Goal: Information Seeking & Learning: Learn about a topic

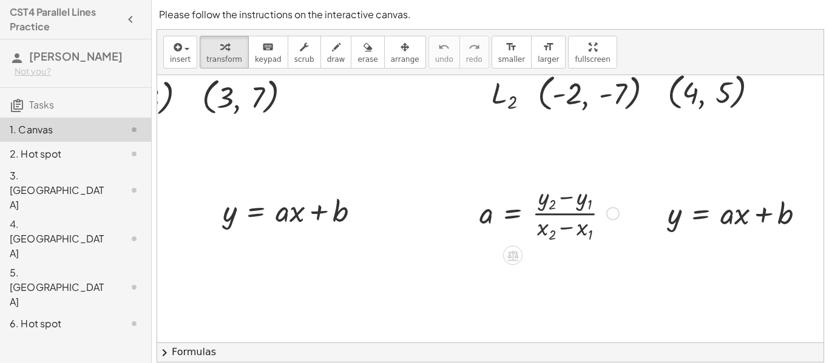
scroll to position [146, 133]
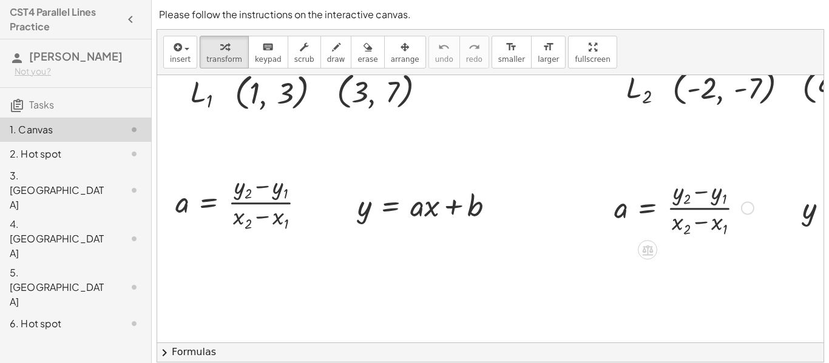
click at [505, 186] on div at bounding box center [430, 204] width 159 height 41
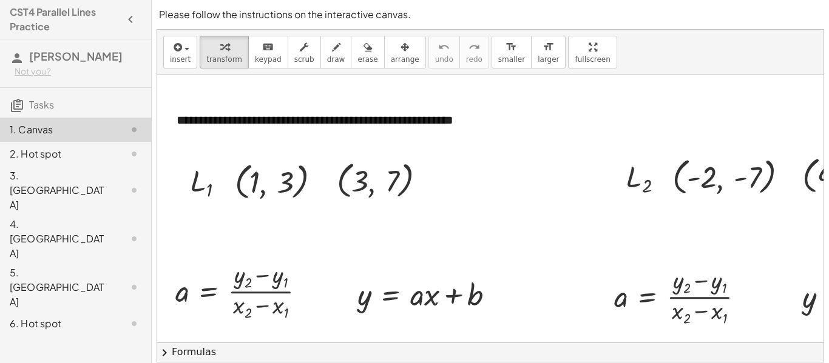
scroll to position [69, 0]
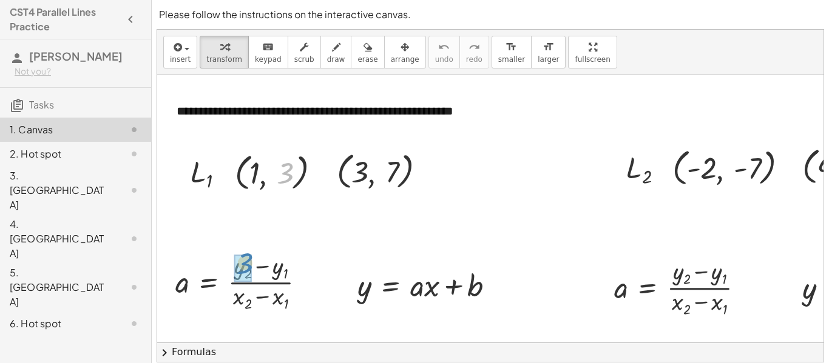
drag, startPoint x: 284, startPoint y: 178, endPoint x: 243, endPoint y: 272, distance: 101.9
drag, startPoint x: 390, startPoint y: 168, endPoint x: 261, endPoint y: 273, distance: 166.5
click at [261, 273] on div at bounding box center [245, 281] width 152 height 64
drag, startPoint x: 392, startPoint y: 164, endPoint x: 266, endPoint y: 272, distance: 165.2
drag, startPoint x: 396, startPoint y: 161, endPoint x: 287, endPoint y: 258, distance: 146.1
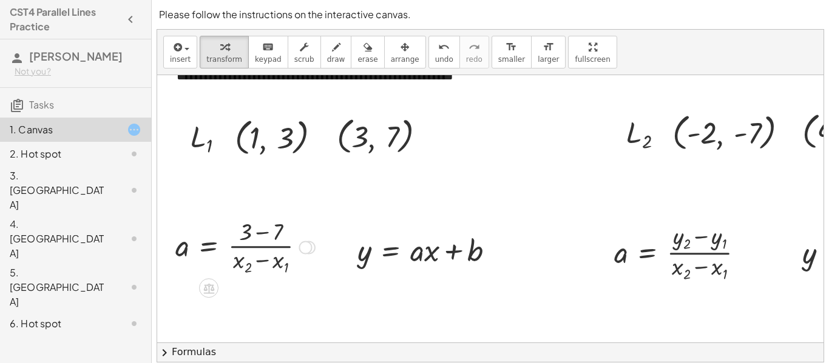
scroll to position [101, 0]
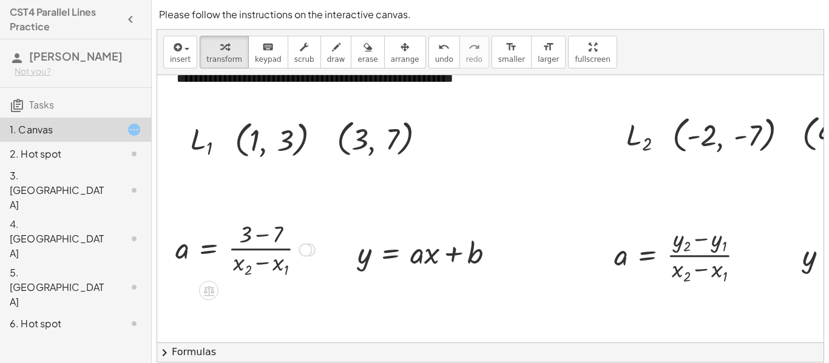
click at [273, 250] on div at bounding box center [245, 249] width 152 height 62
click at [269, 235] on div at bounding box center [245, 249] width 152 height 62
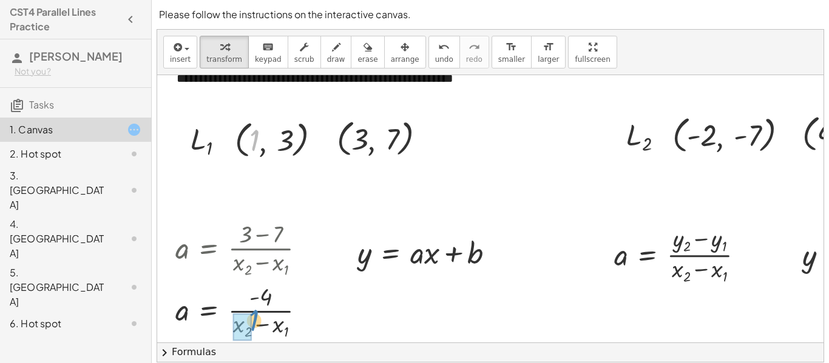
drag, startPoint x: 257, startPoint y: 131, endPoint x: 256, endPoint y: 312, distance: 180.8
drag, startPoint x: 362, startPoint y: 145, endPoint x: 272, endPoint y: 327, distance: 203.2
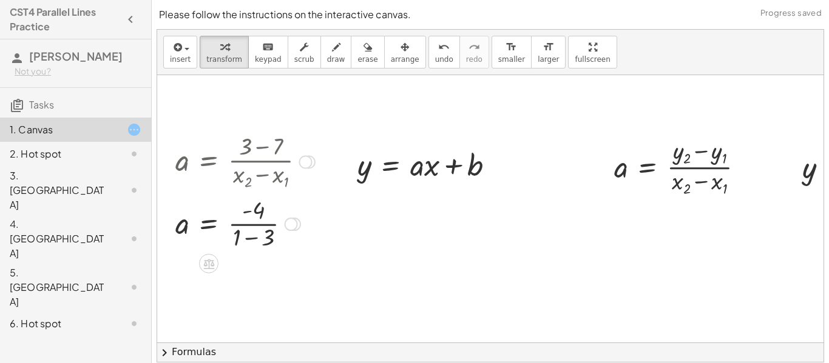
scroll to position [211, 0]
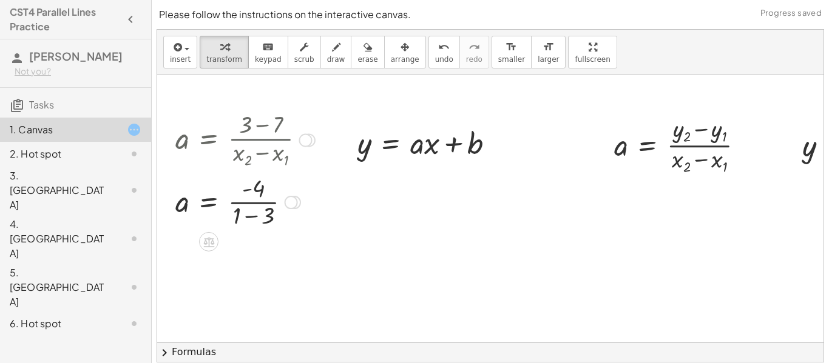
click at [259, 203] on div at bounding box center [245, 202] width 152 height 60
click at [255, 218] on div at bounding box center [245, 202] width 152 height 60
click at [246, 260] on div at bounding box center [245, 261] width 152 height 60
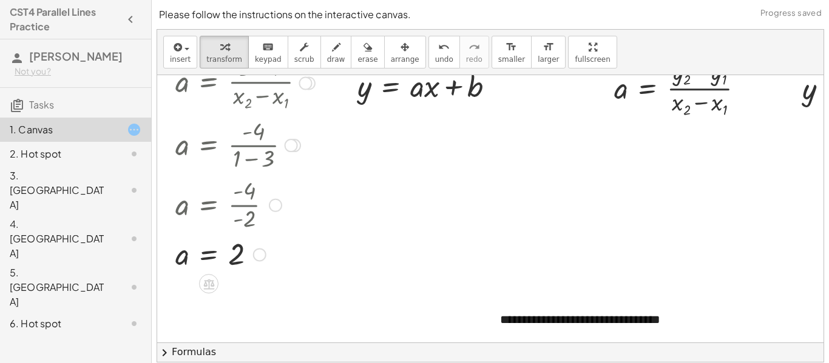
scroll to position [270, 0]
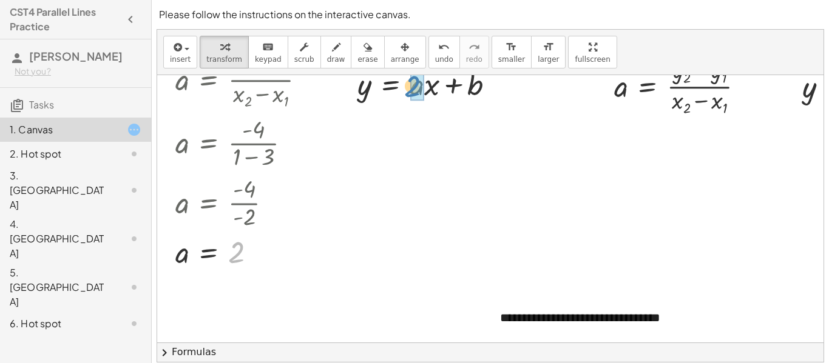
drag, startPoint x: 244, startPoint y: 257, endPoint x: 422, endPoint y: 90, distance: 243.8
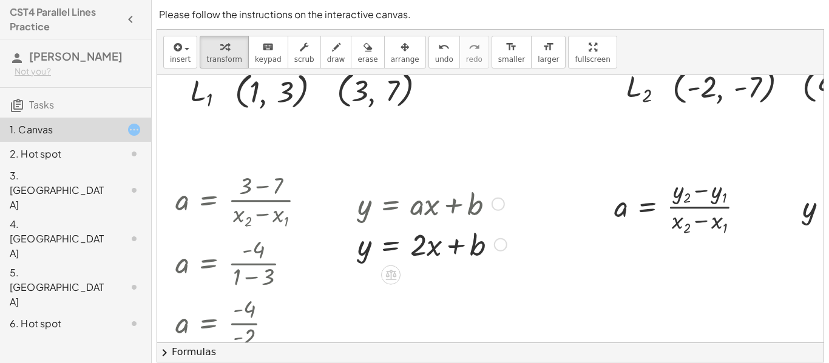
scroll to position [149, 0]
drag, startPoint x: 359, startPoint y: 100, endPoint x: 321, endPoint y: 101, distance: 38.2
click at [321, 101] on div "3 ( , 3 , 7 )" at bounding box center [380, 89] width 125 height 51
drag, startPoint x: 257, startPoint y: 89, endPoint x: 363, endPoint y: 251, distance: 194.0
click at [433, 248] on div at bounding box center [431, 244] width 161 height 41
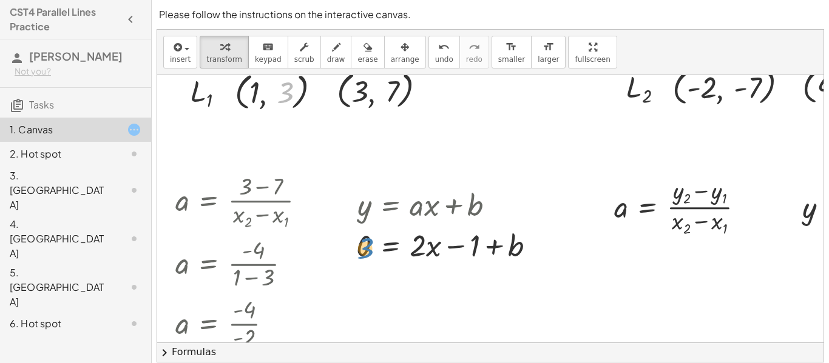
drag, startPoint x: 288, startPoint y: 93, endPoint x: 367, endPoint y: 247, distance: 172.6
drag, startPoint x: 288, startPoint y: 93, endPoint x: 365, endPoint y: 241, distance: 166.9
drag, startPoint x: 365, startPoint y: 244, endPoint x: 315, endPoint y: 251, distance: 50.2
drag, startPoint x: 277, startPoint y: 90, endPoint x: 355, endPoint y: 250, distance: 177.7
click at [355, 250] on div "**********" at bounding box center [512, 337] width 710 height 823
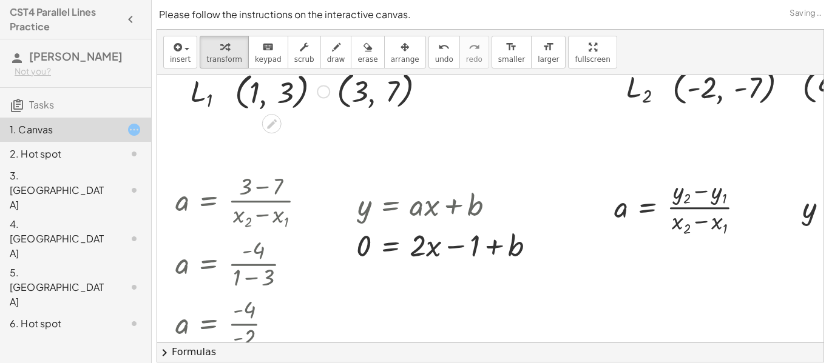
click at [362, 251] on div at bounding box center [450, 244] width 200 height 41
drag, startPoint x: 364, startPoint y: 218, endPoint x: 362, endPoint y: 248, distance: 29.2
click at [391, 205] on div "y = + · a · x + b y = + · 2 · x + b 1 = + · 2 · x + b = + · · x + b 2 1 0 −" at bounding box center [391, 205] width 0 height 0
click at [362, 197] on div at bounding box center [450, 203] width 200 height 41
click at [537, 244] on div at bounding box center [534, 245] width 13 height 13
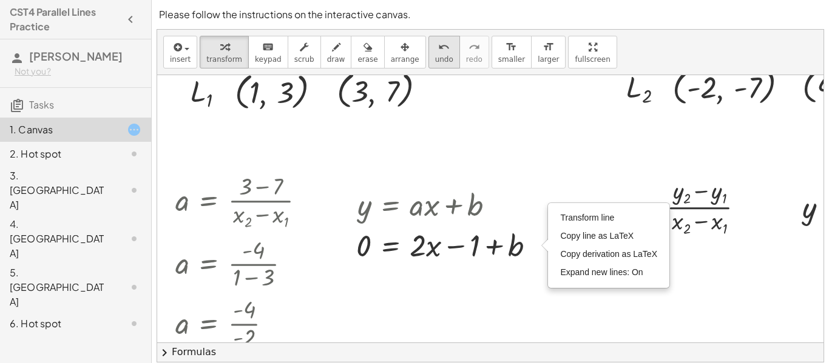
click at [437, 56] on button "undo undo" at bounding box center [444, 52] width 32 height 33
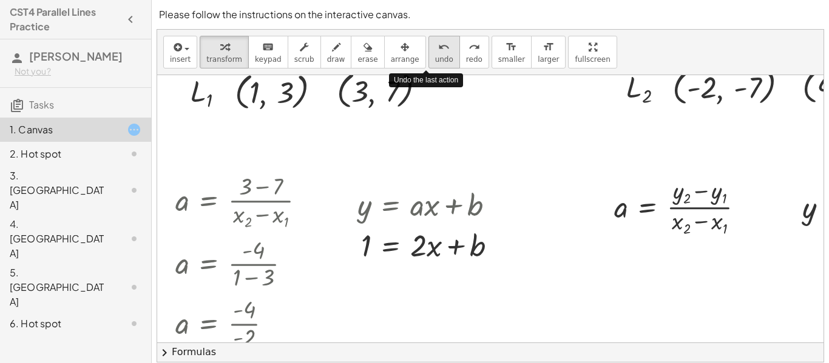
click at [437, 56] on button "undo undo" at bounding box center [444, 52] width 32 height 33
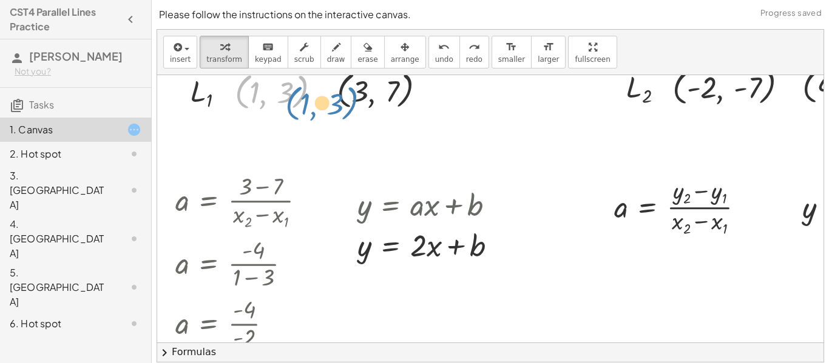
drag, startPoint x: 249, startPoint y: 92, endPoint x: 266, endPoint y: 89, distance: 17.8
click at [266, 89] on div at bounding box center [282, 90] width 107 height 45
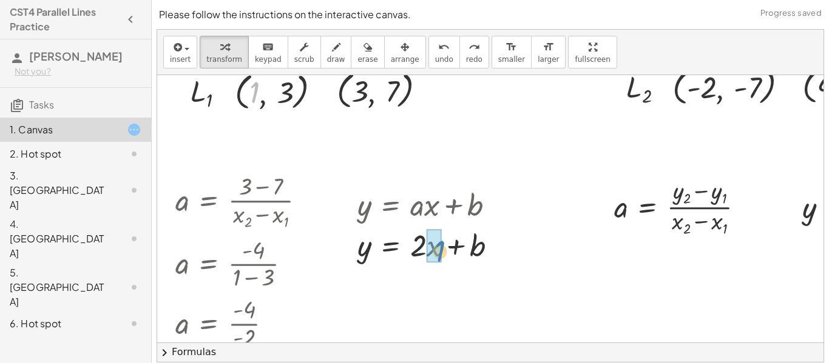
drag, startPoint x: 258, startPoint y: 93, endPoint x: 440, endPoint y: 251, distance: 240.4
drag, startPoint x: 282, startPoint y: 98, endPoint x: 371, endPoint y: 256, distance: 181.4
click at [416, 249] on div at bounding box center [431, 244] width 166 height 41
click at [428, 251] on div at bounding box center [431, 244] width 166 height 41
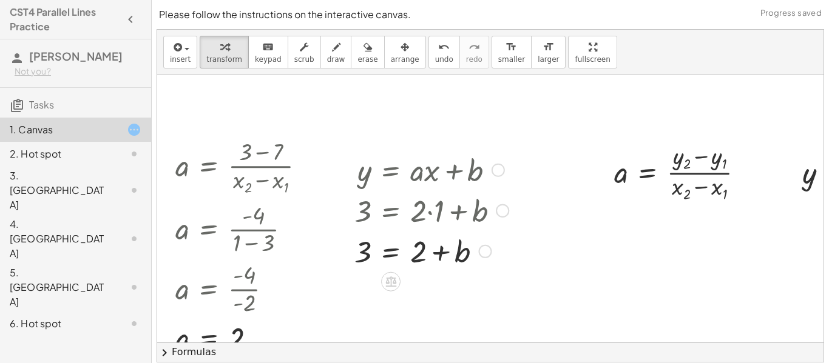
scroll to position [185, 0]
click at [415, 257] on div at bounding box center [431, 249] width 166 height 41
click at [362, 258] on div at bounding box center [431, 249] width 166 height 41
click at [443, 251] on div at bounding box center [431, 249] width 166 height 41
click at [396, 256] on div at bounding box center [431, 249] width 166 height 41
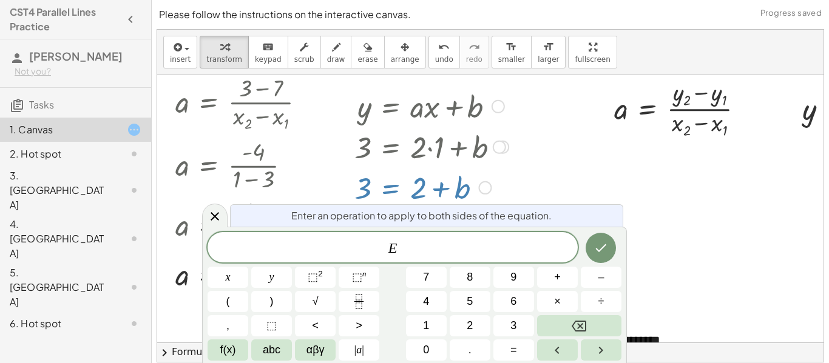
scroll to position [248, 0]
click at [515, 181] on div "y = + · a · x + b y = + · 2 · x + b y = + · 2 · 1 + b 3 = + · 2 · 1 + b = + 2 +…" at bounding box center [426, 145] width 181 height 128
click at [593, 167] on div at bounding box center [512, 238] width 710 height 823
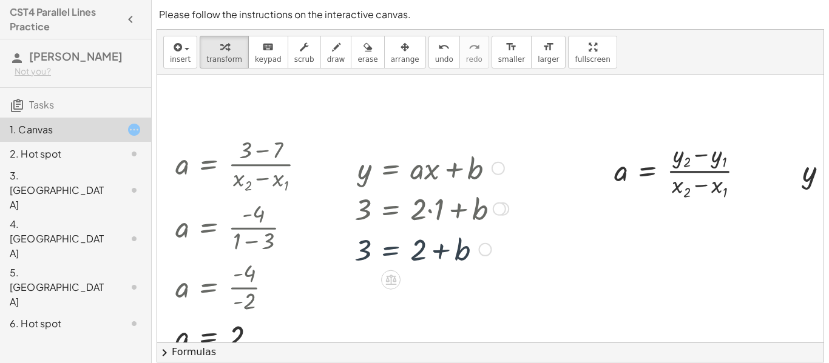
scroll to position [185, 0]
click at [392, 252] on div at bounding box center [431, 249] width 166 height 41
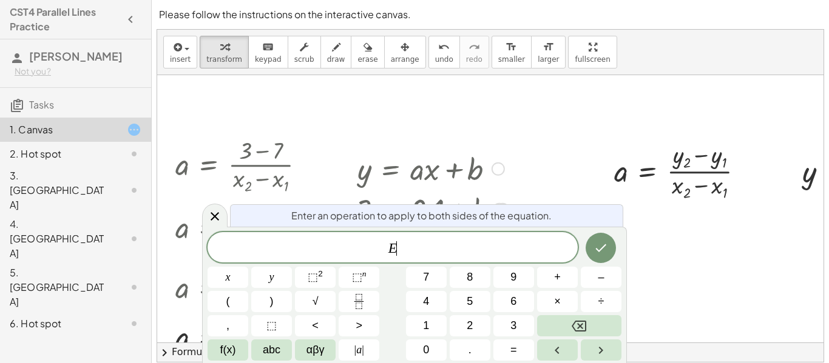
scroll to position [1, 0]
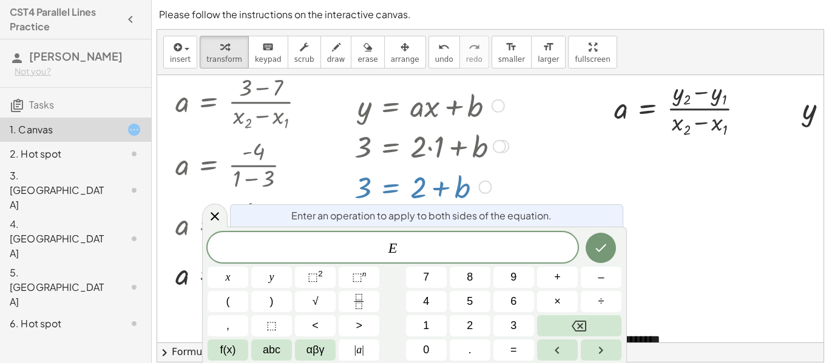
click at [591, 138] on div at bounding box center [512, 238] width 710 height 823
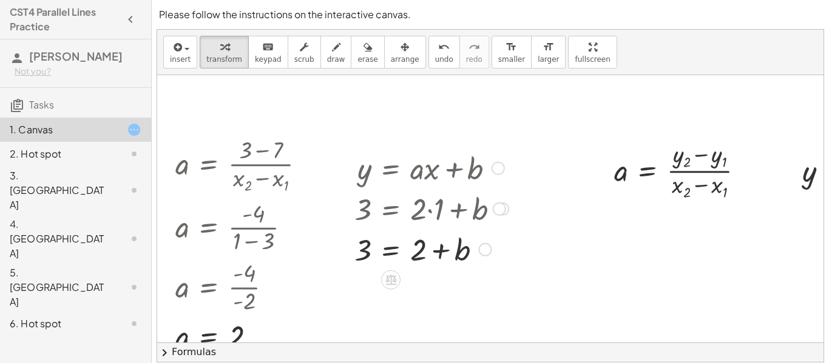
scroll to position [185, 0]
click at [466, 246] on div at bounding box center [431, 249] width 166 height 41
click at [454, 263] on div at bounding box center [431, 249] width 166 height 41
click at [401, 279] on div at bounding box center [512, 301] width 710 height 823
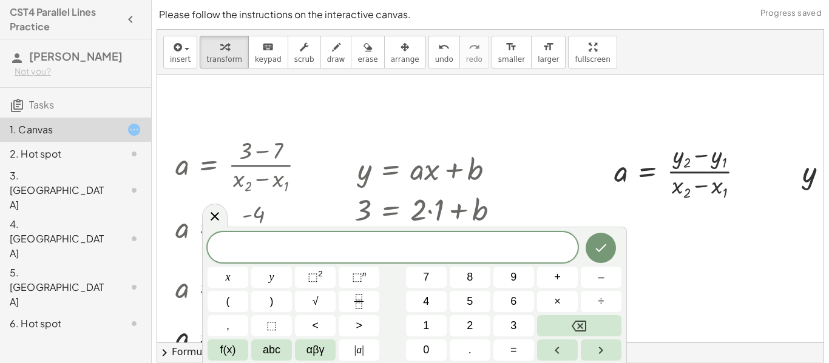
click at [564, 208] on div at bounding box center [512, 301] width 710 height 823
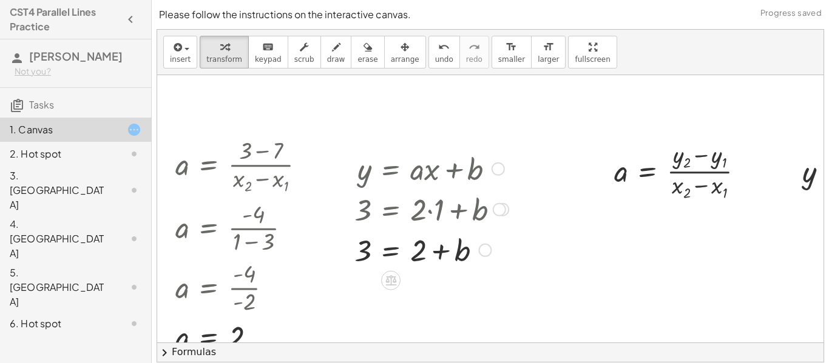
click at [361, 256] on div at bounding box center [431, 249] width 166 height 41
click at [387, 252] on div at bounding box center [431, 249] width 166 height 41
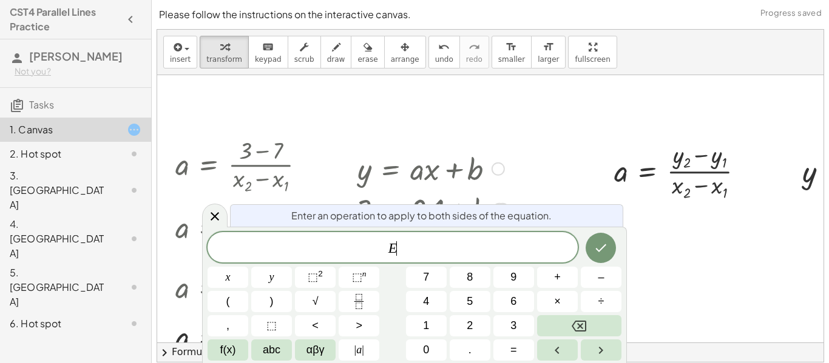
scroll to position [2, 0]
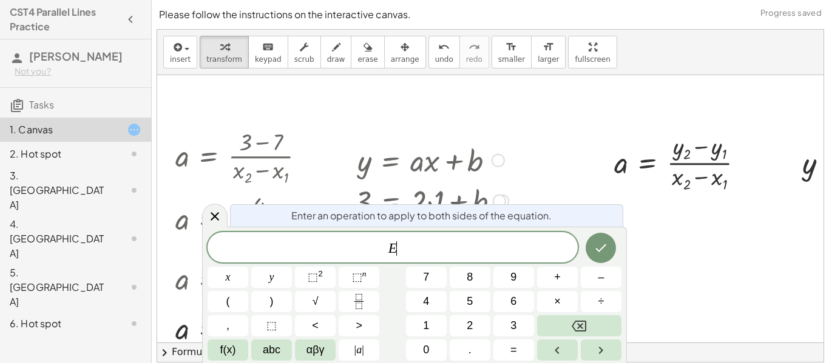
click at [387, 252] on span "E ​" at bounding box center [392, 248] width 370 height 17
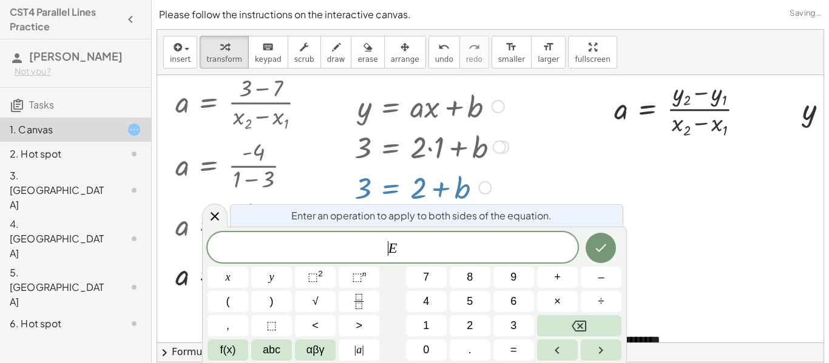
scroll to position [248, 0]
click at [624, 148] on div at bounding box center [512, 238] width 710 height 823
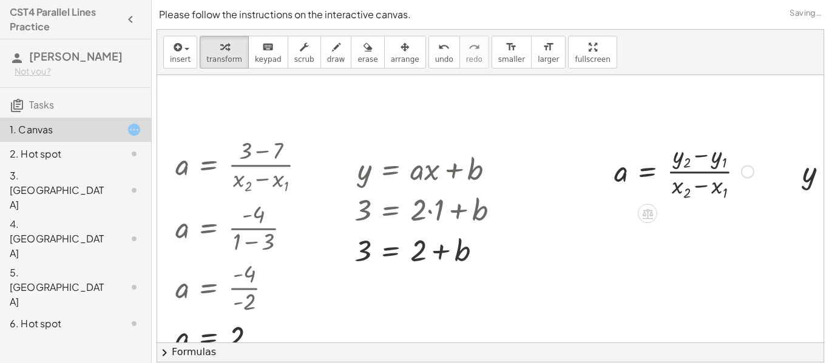
scroll to position [185, 0]
click at [392, 251] on div at bounding box center [431, 249] width 166 height 41
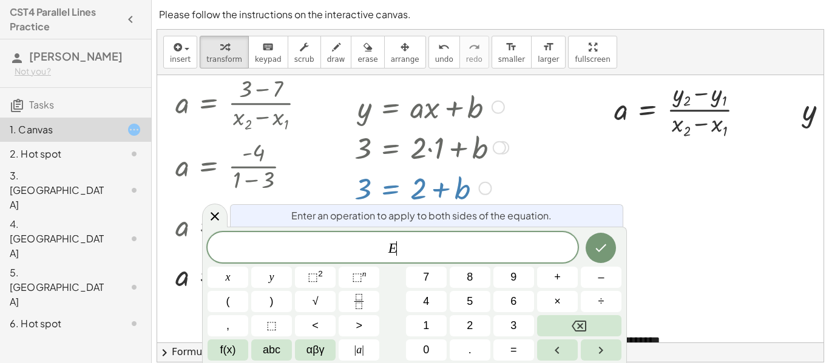
scroll to position [248, 0]
click at [531, 173] on div at bounding box center [512, 238] width 710 height 823
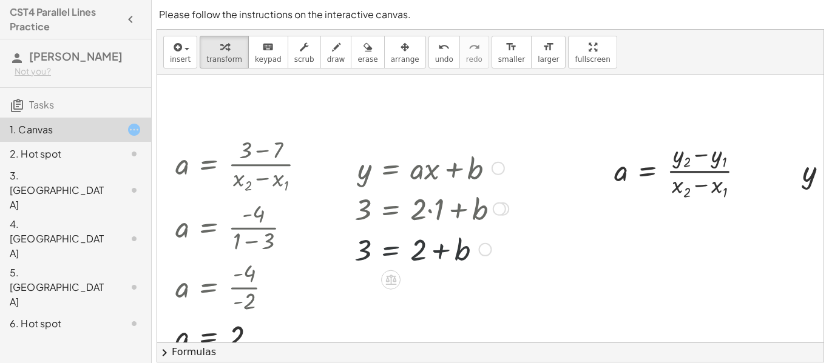
scroll to position [185, 0]
click at [468, 255] on div at bounding box center [431, 249] width 166 height 41
click at [393, 278] on icon at bounding box center [390, 280] width 11 height 10
click at [370, 281] on div "−" at bounding box center [366, 280] width 19 height 19
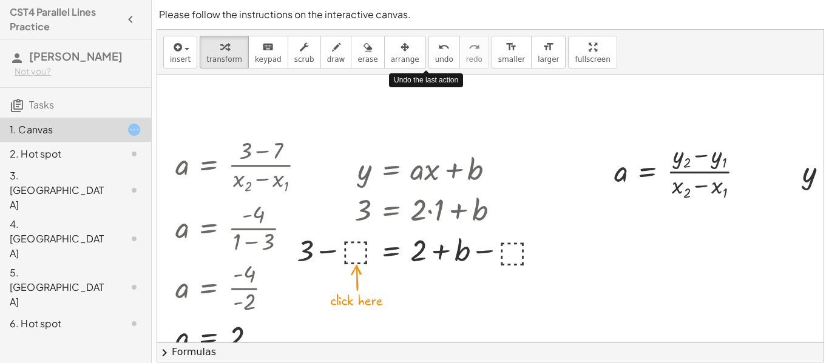
click at [354, 245] on div at bounding box center [423, 249] width 264 height 41
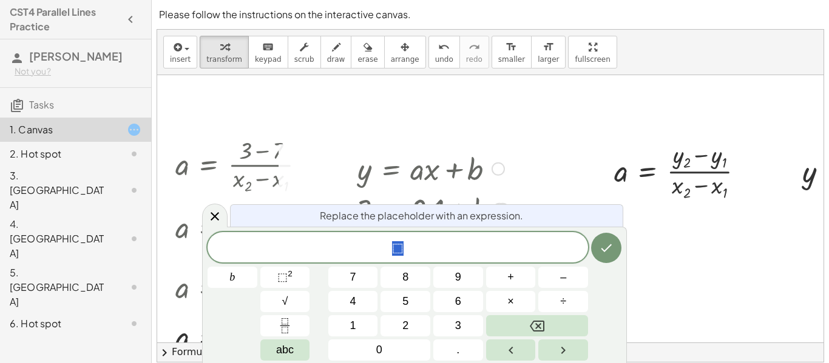
scroll to position [4, 0]
click at [613, 244] on icon "Done" at bounding box center [606, 248] width 15 height 15
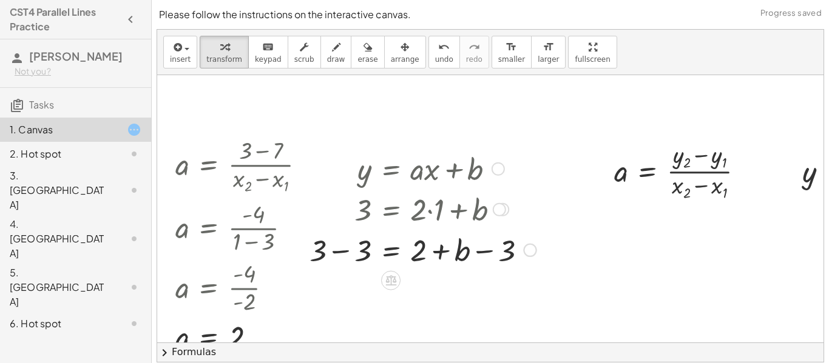
click at [433, 255] on div at bounding box center [422, 249] width 239 height 41
click at [436, 256] on div at bounding box center [422, 249] width 239 height 41
click at [492, 249] on div at bounding box center [422, 249] width 239 height 41
click at [337, 248] on div at bounding box center [422, 249] width 239 height 41
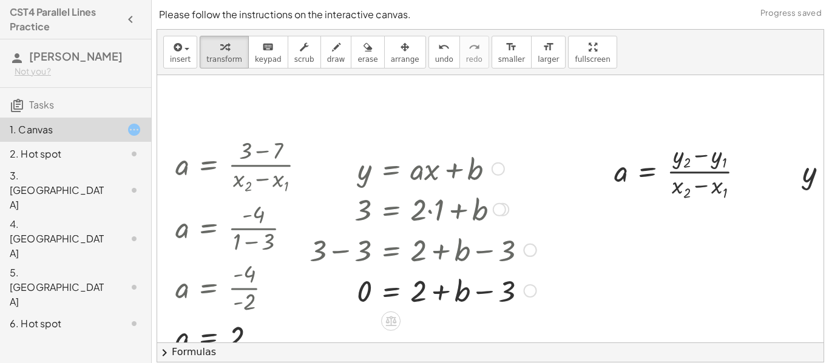
click at [419, 294] on div at bounding box center [422, 289] width 239 height 41
click at [481, 293] on div at bounding box center [422, 289] width 239 height 41
click at [437, 292] on div at bounding box center [422, 289] width 239 height 41
drag, startPoint x: 511, startPoint y: 296, endPoint x: 448, endPoint y: 303, distance: 64.1
click at [448, 303] on div at bounding box center [422, 289] width 239 height 41
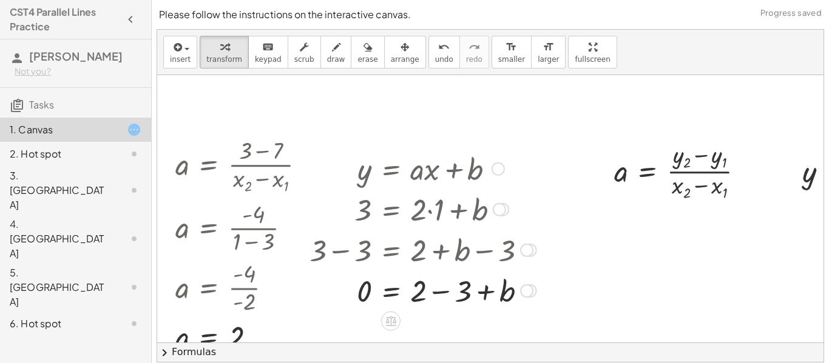
click at [435, 286] on div at bounding box center [422, 289] width 239 height 41
click at [435, 55] on span "undo" at bounding box center [444, 59] width 18 height 8
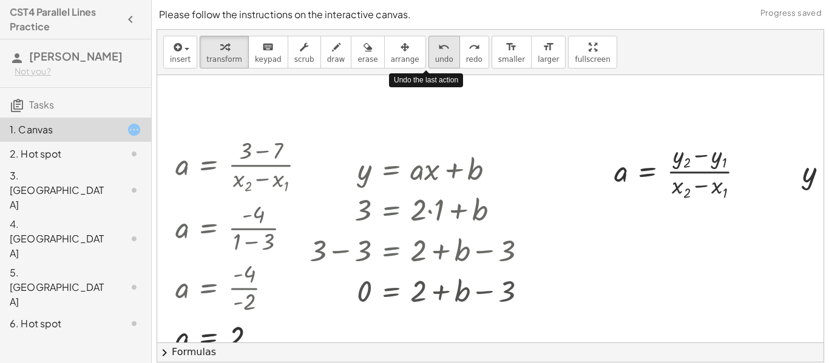
click at [435, 55] on span "undo" at bounding box center [444, 59] width 18 height 8
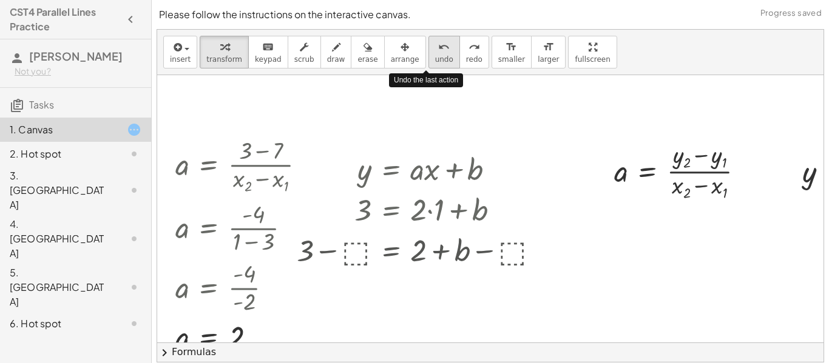
click at [435, 55] on span "undo" at bounding box center [444, 59] width 18 height 8
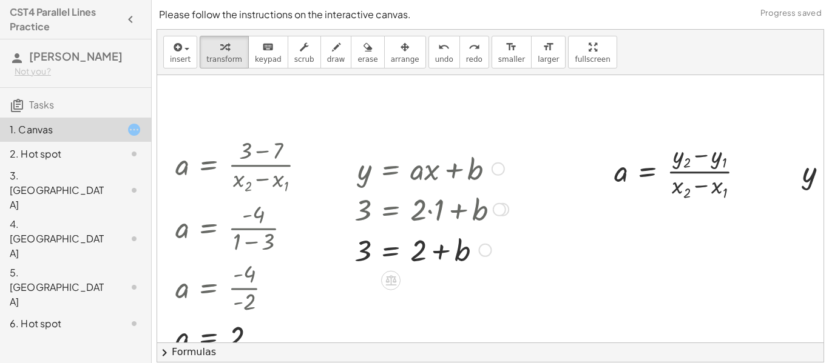
click at [424, 249] on div at bounding box center [431, 249] width 166 height 41
click at [388, 281] on icon at bounding box center [390, 280] width 11 height 10
click at [416, 252] on div at bounding box center [431, 249] width 166 height 41
click at [391, 281] on icon at bounding box center [390, 280] width 11 height 10
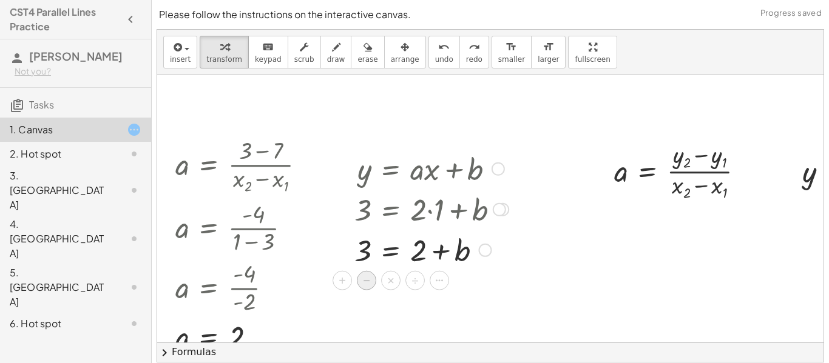
click at [370, 284] on div "−" at bounding box center [366, 280] width 19 height 19
click at [366, 250] on div at bounding box center [423, 249] width 264 height 41
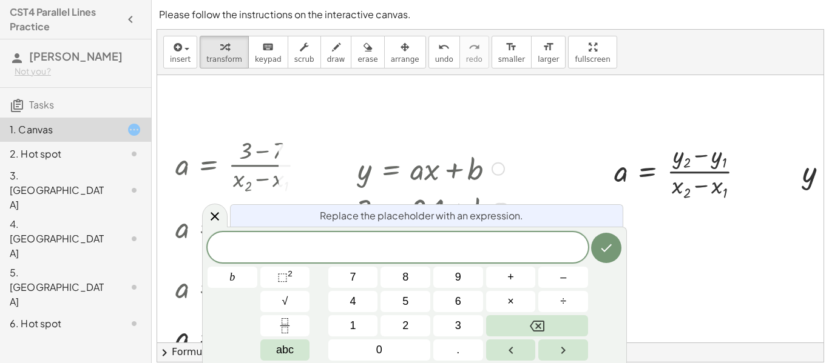
scroll to position [5, 0]
click at [615, 237] on button "Done" at bounding box center [606, 248] width 30 height 30
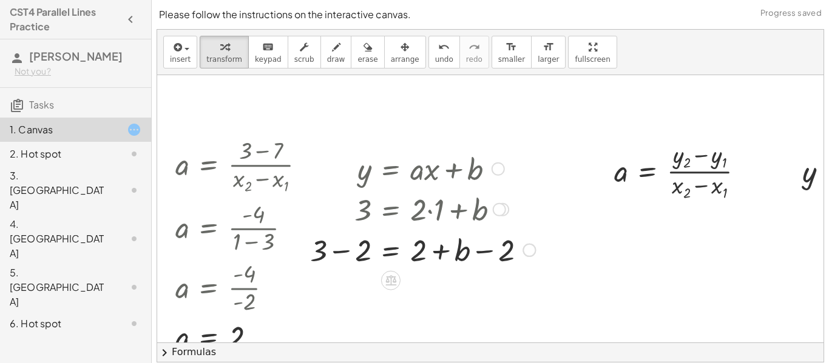
click at [490, 252] on div at bounding box center [423, 249] width 238 height 41
drag, startPoint x: 502, startPoint y: 254, endPoint x: 409, endPoint y: 255, distance: 92.8
click at [400, 255] on div at bounding box center [423, 249] width 238 height 41
click at [464, 252] on div at bounding box center [434, 249] width 260 height 41
click at [342, 251] on div at bounding box center [409, 249] width 211 height 41
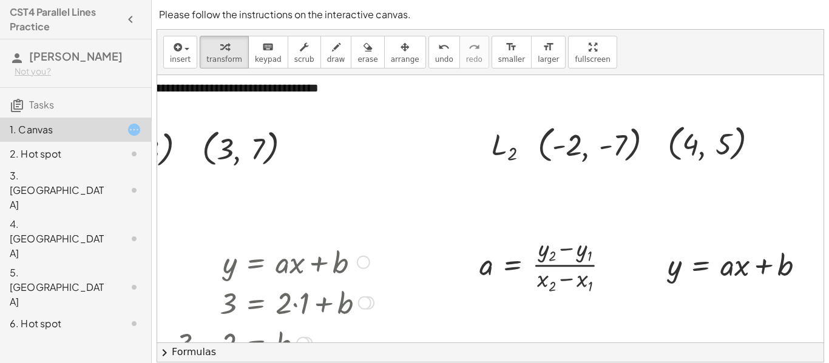
scroll to position [91, 135]
drag, startPoint x: 621, startPoint y: 144, endPoint x: 549, endPoint y: 258, distance: 134.7
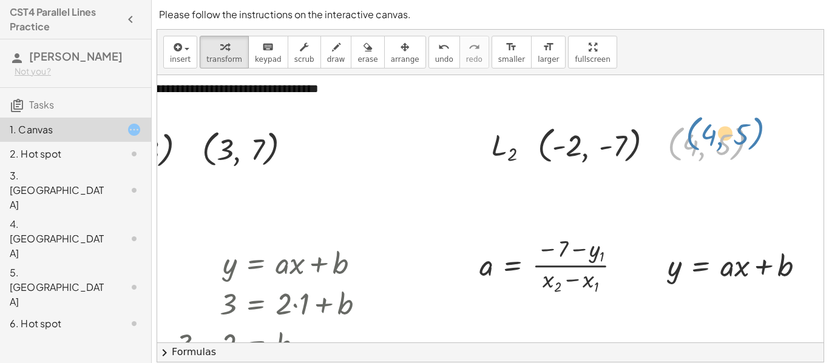
drag, startPoint x: 732, startPoint y: 138, endPoint x: 753, endPoint y: 127, distance: 24.2
click at [753, 127] on div at bounding box center [717, 142] width 112 height 45
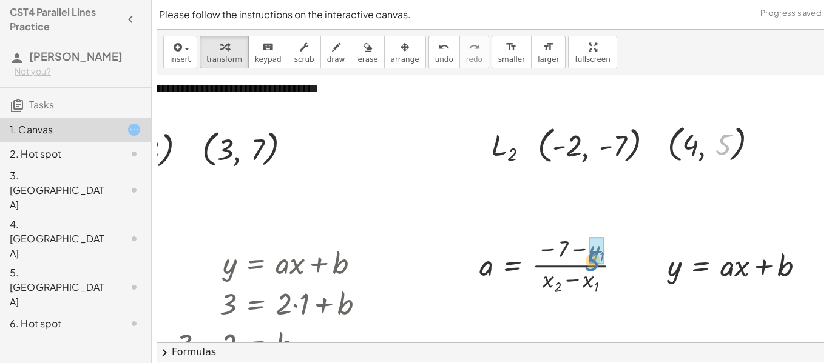
drag, startPoint x: 727, startPoint y: 144, endPoint x: 595, endPoint y: 261, distance: 176.7
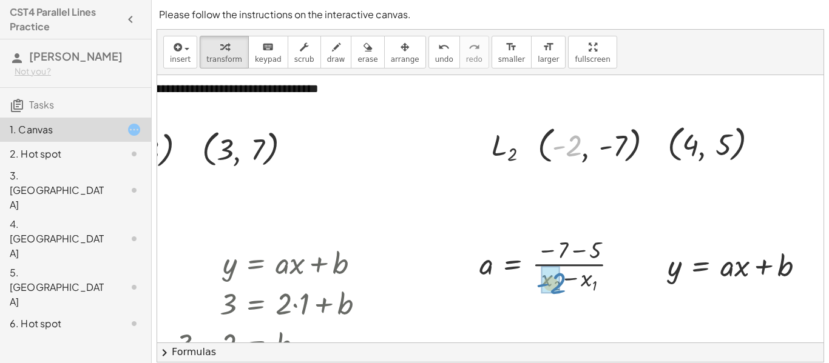
drag, startPoint x: 574, startPoint y: 150, endPoint x: 555, endPoint y: 288, distance: 139.6
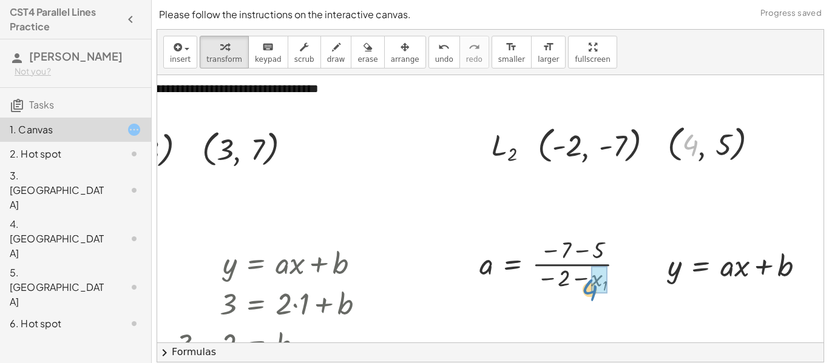
drag, startPoint x: 690, startPoint y: 145, endPoint x: 589, endPoint y: 290, distance: 176.9
click at [580, 261] on div at bounding box center [554, 265] width 162 height 60
click at [583, 282] on div at bounding box center [554, 265] width 162 height 60
click at [551, 265] on div at bounding box center [536, 265] width 126 height 60
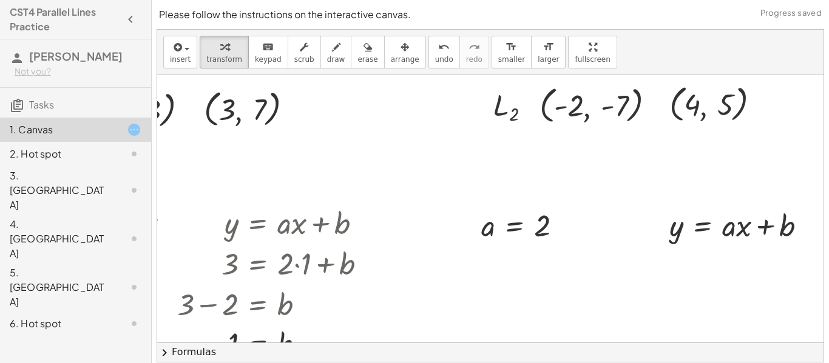
scroll to position [131, 135]
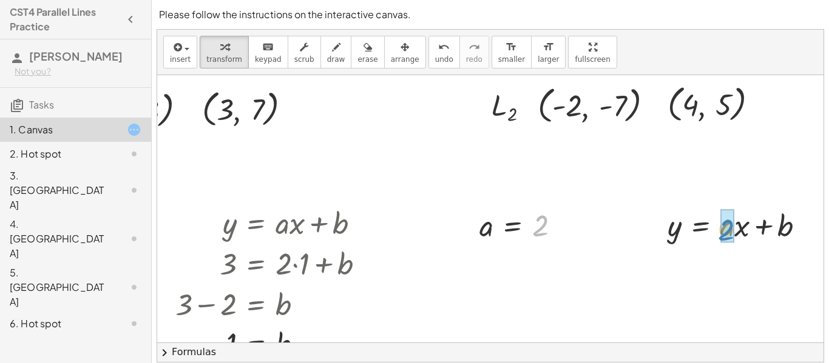
drag, startPoint x: 544, startPoint y: 231, endPoint x: 729, endPoint y: 235, distance: 185.1
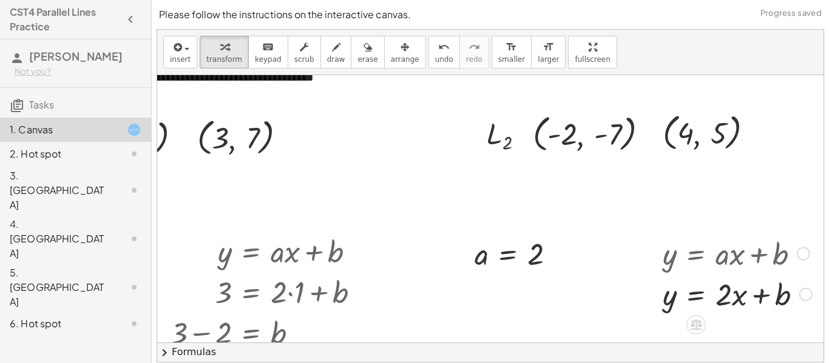
scroll to position [104, 140]
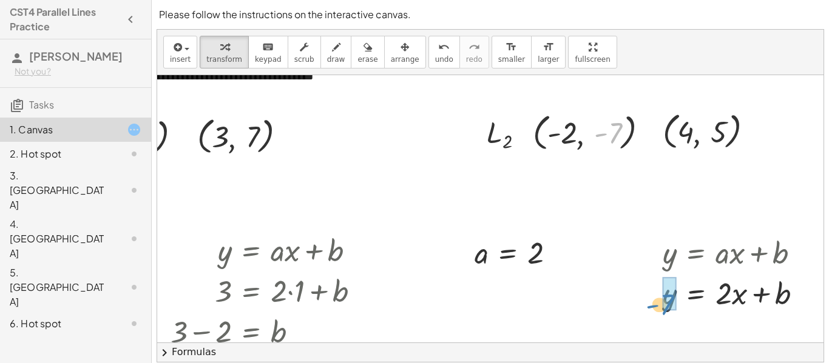
drag, startPoint x: 607, startPoint y: 134, endPoint x: 664, endPoint y: 308, distance: 183.2
drag, startPoint x: 566, startPoint y: 137, endPoint x: 576, endPoint y: 141, distance: 11.2
click at [576, 141] on div at bounding box center [595, 131] width 137 height 45
click at [438, 48] on icon "undo" at bounding box center [444, 47] width 12 height 15
drag, startPoint x: 721, startPoint y: 130, endPoint x: 675, endPoint y: 293, distance: 169.0
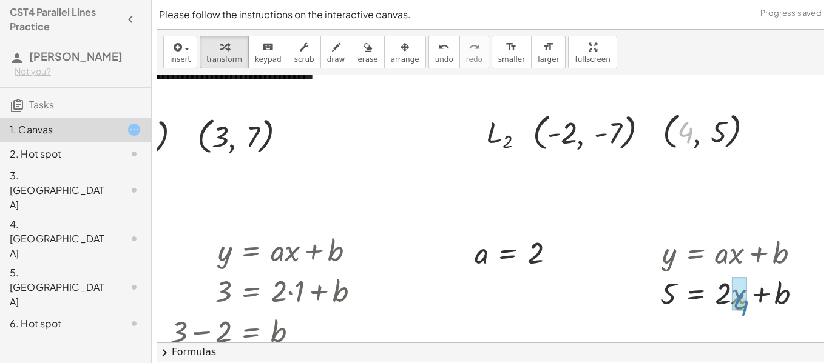
drag, startPoint x: 686, startPoint y: 126, endPoint x: 741, endPoint y: 300, distance: 182.1
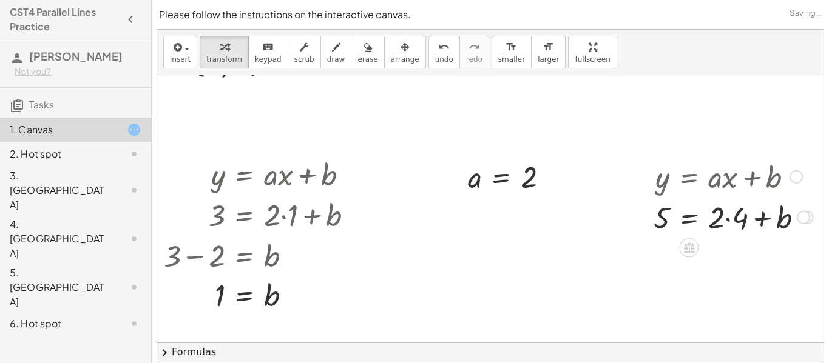
scroll to position [178, 147]
click at [730, 220] on div at bounding box center [732, 217] width 172 height 41
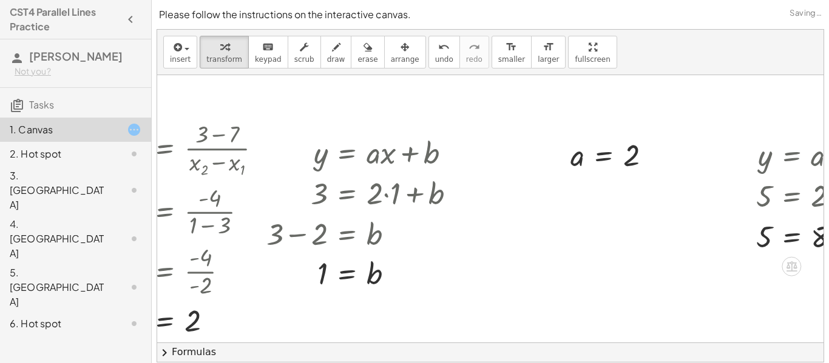
scroll to position [201, 147]
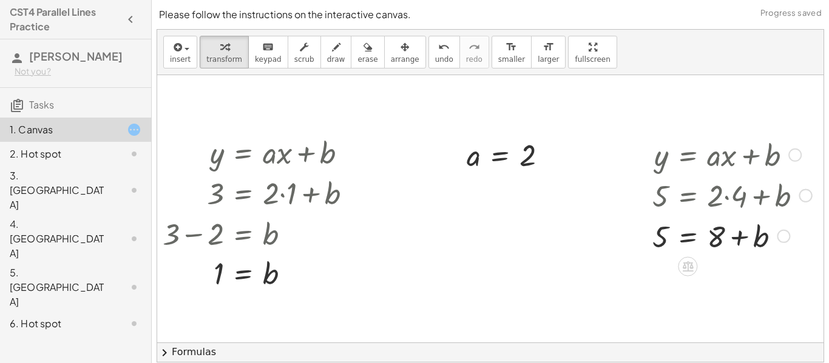
click at [711, 240] on div at bounding box center [732, 235] width 172 height 41
click at [692, 266] on icon at bounding box center [687, 266] width 11 height 10
click at [667, 266] on div "−" at bounding box center [662, 266] width 19 height 19
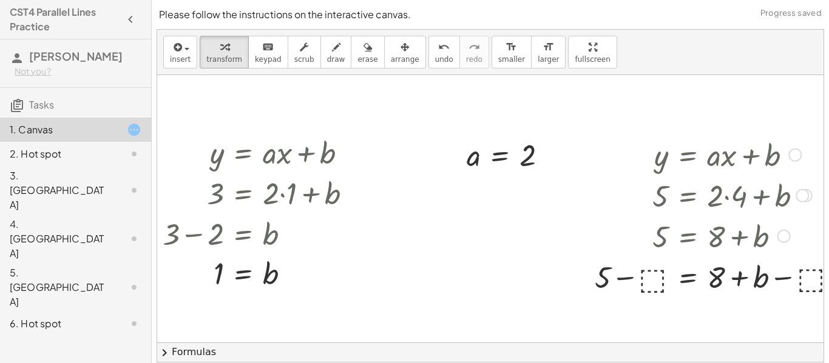
click at [638, 272] on div at bounding box center [720, 275] width 265 height 41
click at [654, 280] on div at bounding box center [720, 275] width 265 height 41
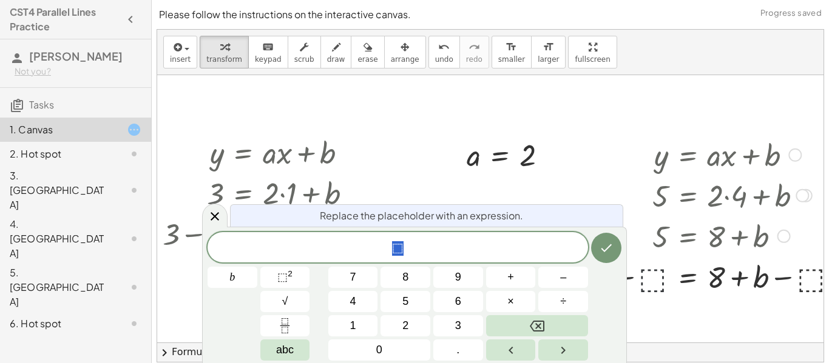
click at [654, 280] on div at bounding box center [720, 275] width 265 height 41
click at [612, 241] on icon "Done" at bounding box center [606, 248] width 15 height 15
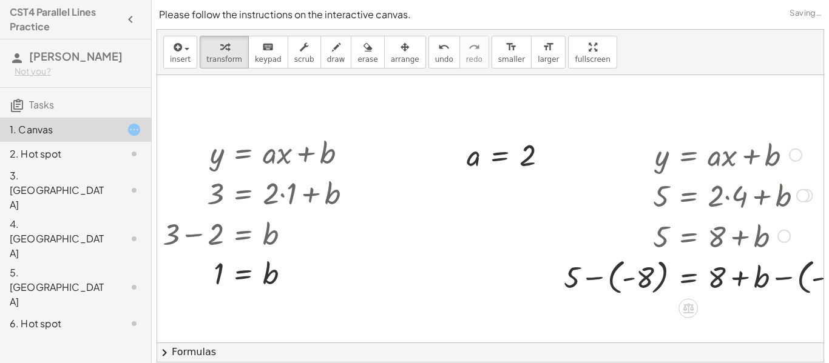
click at [626, 275] on div at bounding box center [722, 276] width 328 height 44
click at [659, 277] on div at bounding box center [743, 276] width 285 height 44
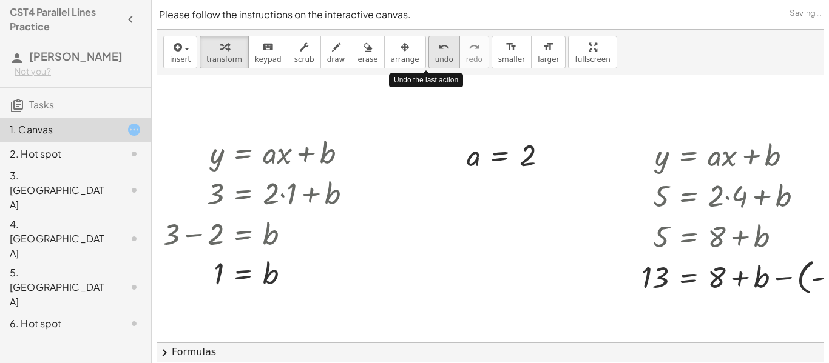
click at [428, 55] on button "undo undo" at bounding box center [444, 52] width 32 height 33
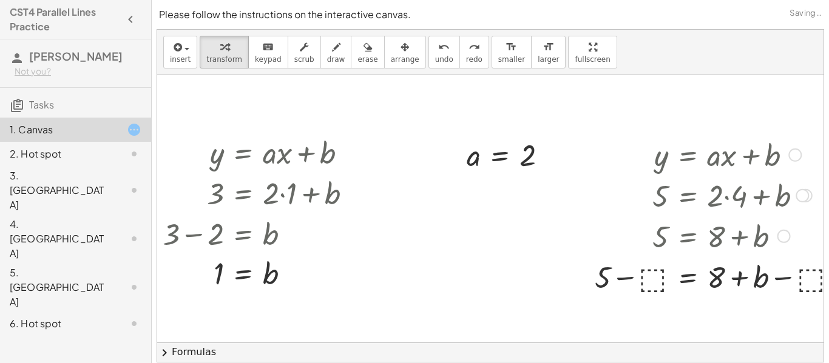
click at [652, 275] on div at bounding box center [720, 275] width 265 height 41
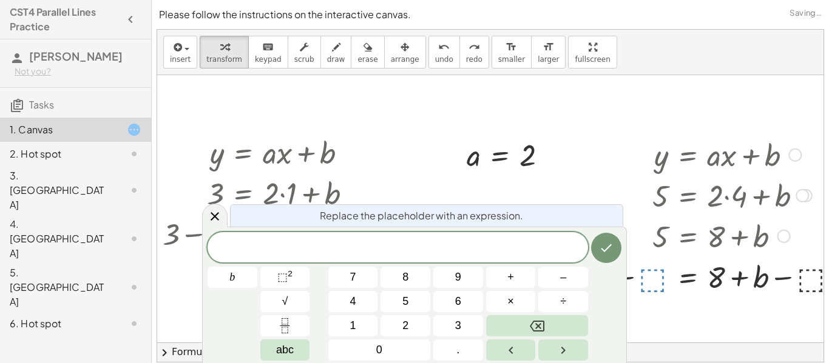
scroll to position [8, 0]
click at [604, 247] on icon "Done" at bounding box center [606, 248] width 15 height 15
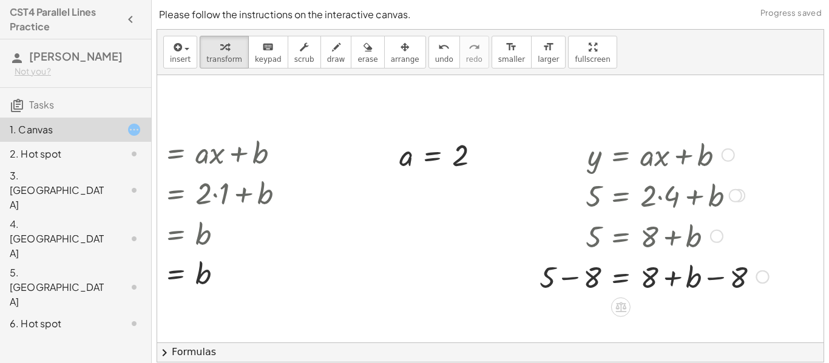
scroll to position [202, 215]
drag, startPoint x: 718, startPoint y: 280, endPoint x: 663, endPoint y: 280, distance: 55.2
click at [663, 280] on div at bounding box center [653, 275] width 241 height 41
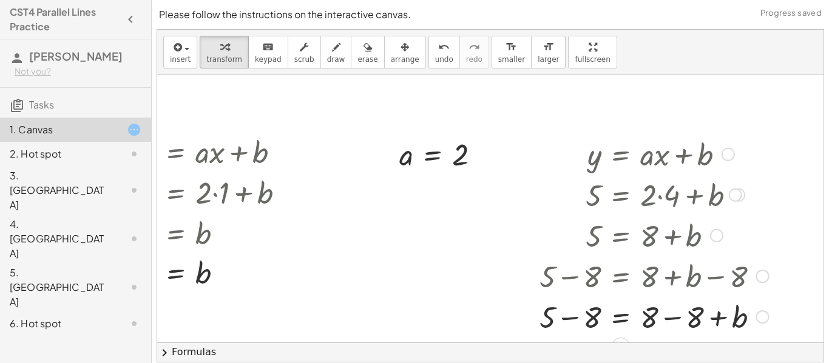
click at [669, 325] on div at bounding box center [653, 315] width 241 height 41
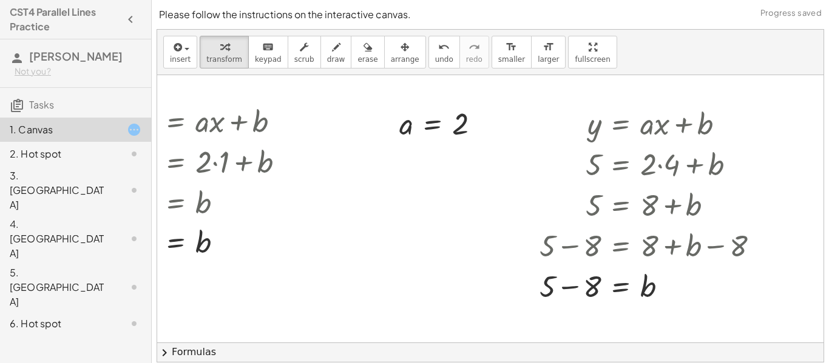
scroll to position [261, 213]
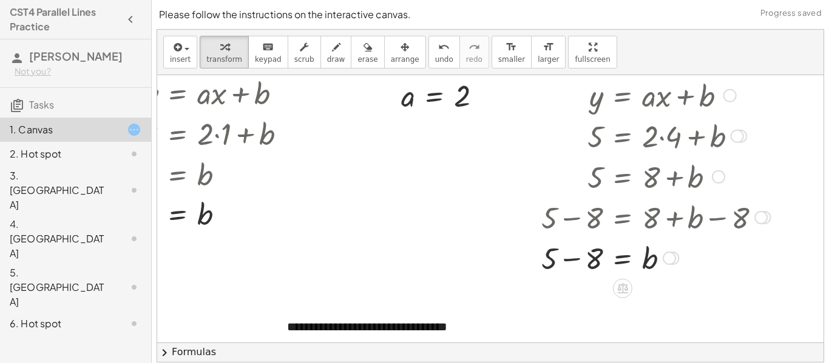
click at [572, 260] on div at bounding box center [655, 257] width 241 height 41
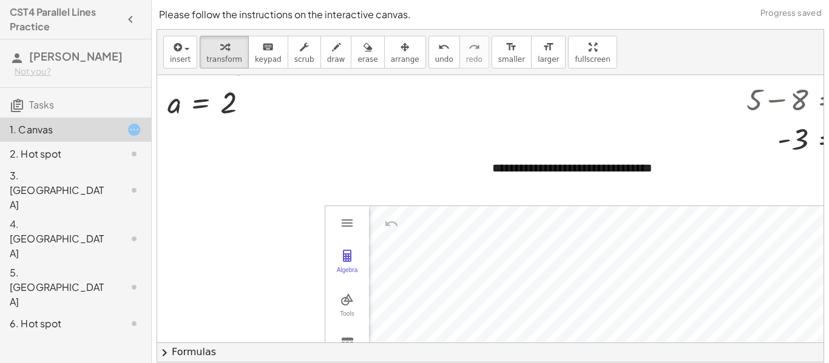
scroll to position [420, 12]
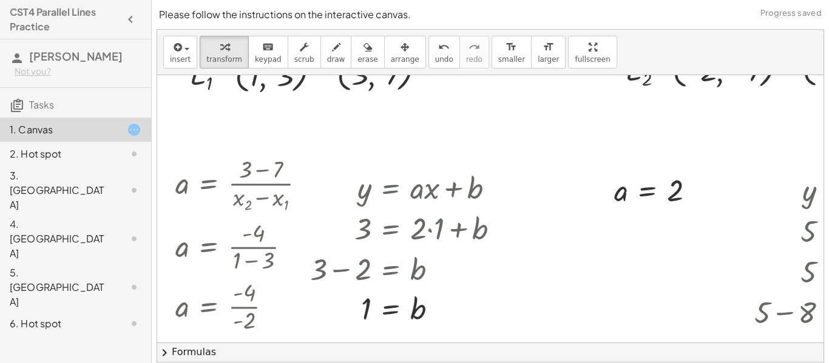
click at [520, 267] on div at bounding box center [597, 320] width 881 height 823
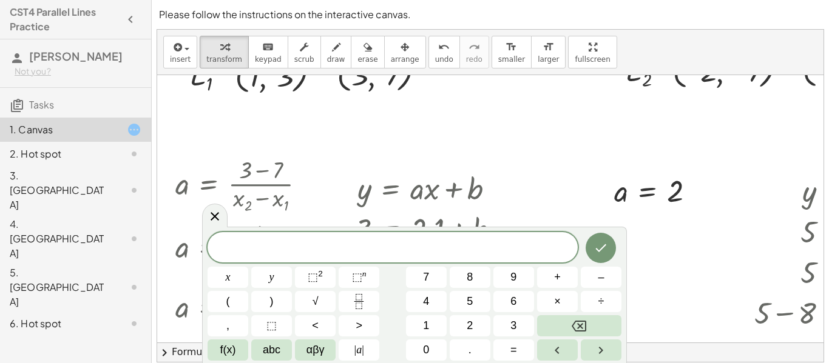
scroll to position [113, 0]
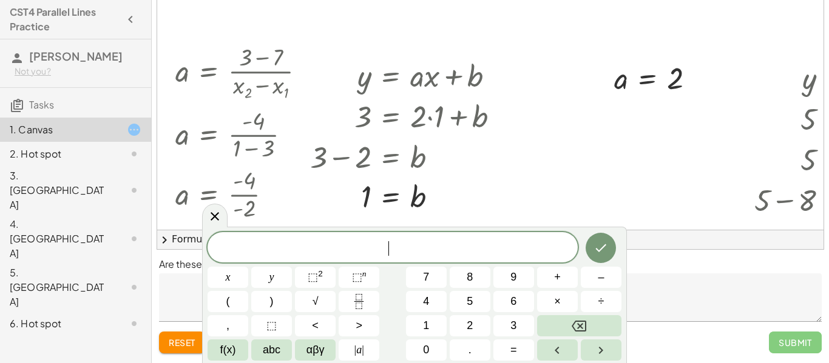
click at [611, 194] on div at bounding box center [597, 208] width 881 height 823
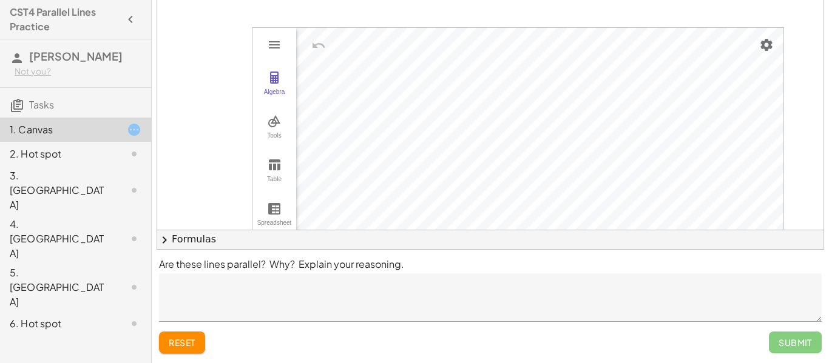
scroll to position [482, 81]
click at [172, 242] on button "chevron_right Formulas" at bounding box center [490, 239] width 666 height 19
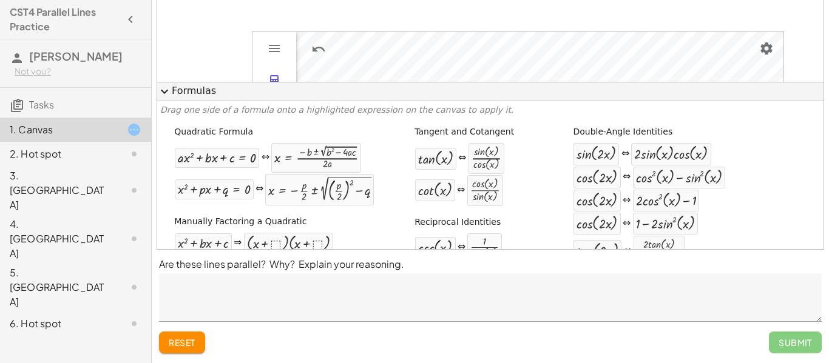
click at [166, 90] on span "expand_more" at bounding box center [164, 91] width 15 height 15
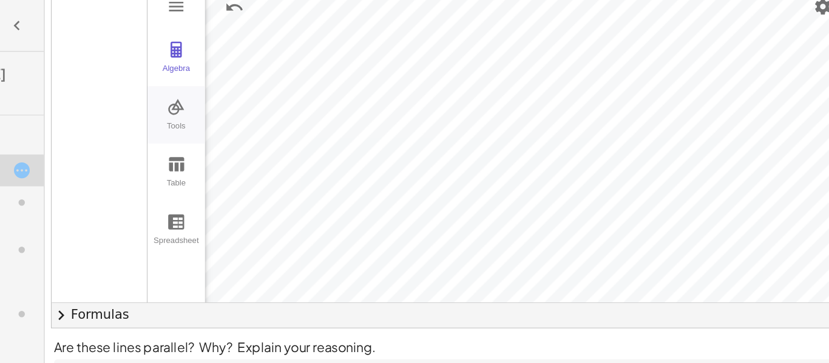
scroll to position [490, 103]
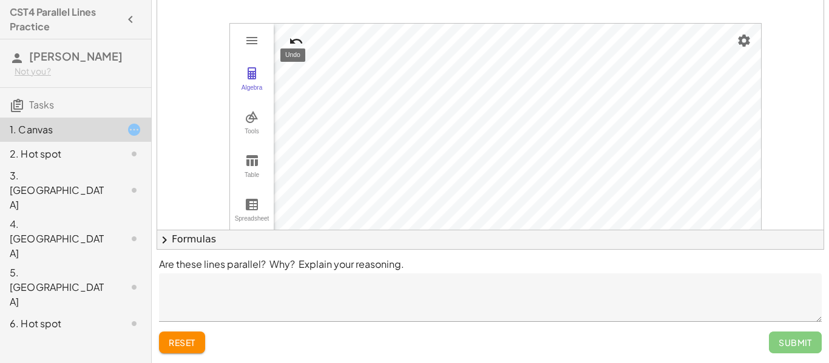
click at [292, 38] on img "Undo" at bounding box center [296, 41] width 15 height 15
click at [302, 42] on img "Undo" at bounding box center [296, 41] width 15 height 15
click at [297, 42] on img "Undo" at bounding box center [296, 41] width 15 height 15
click at [294, 40] on img "Undo" at bounding box center [296, 41] width 15 height 15
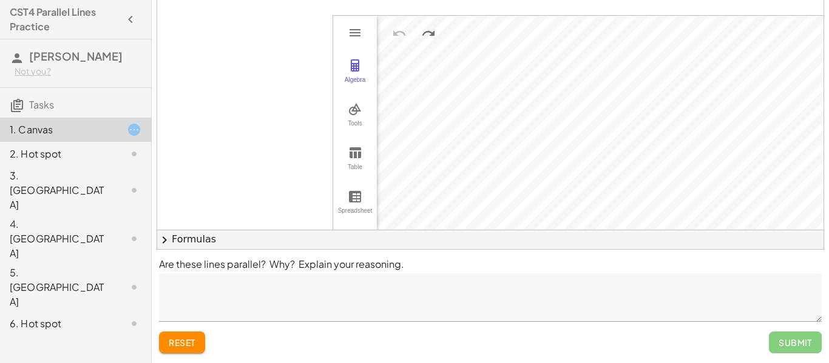
scroll to position [498, 0]
click at [363, 101] on button "Tools" at bounding box center [355, 115] width 44 height 44
click at [417, 116] on img "Point. Select position or line, function, or curve" at bounding box center [410, 115] width 49 height 19
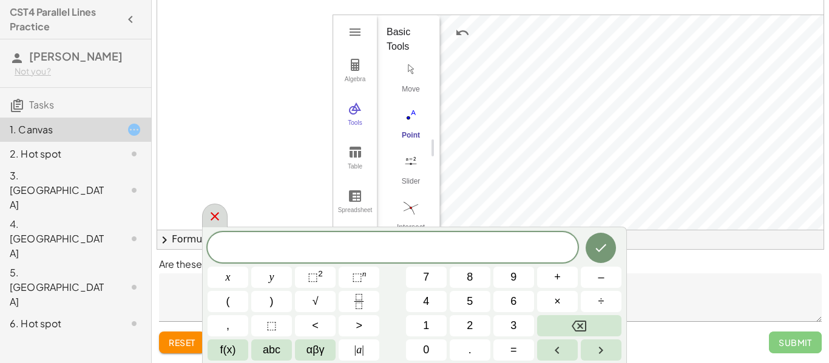
click at [224, 220] on div at bounding box center [214, 216] width 25 height 24
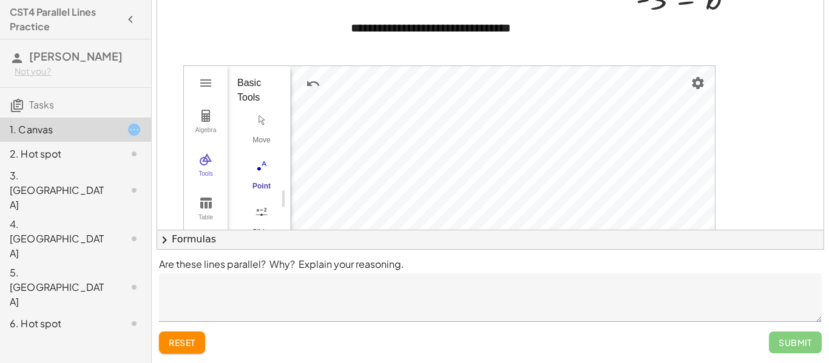
scroll to position [450, 149]
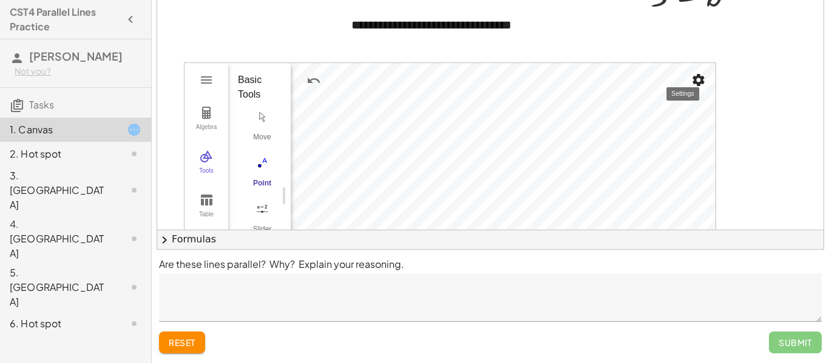
click at [695, 82] on img "Settings" at bounding box center [698, 80] width 15 height 15
click at [315, 84] on img "Undo" at bounding box center [313, 80] width 15 height 15
click at [702, 86] on img "Settings" at bounding box center [698, 80] width 15 height 15
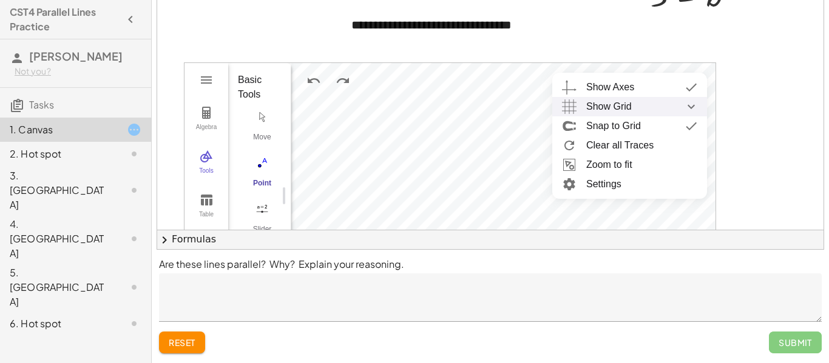
click at [636, 107] on div "Show Grid" at bounding box center [641, 106] width 111 height 19
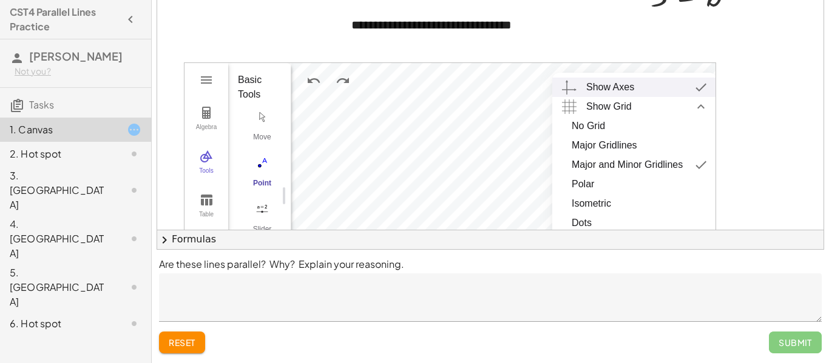
click at [702, 84] on img "Graphing Calculator" at bounding box center [701, 87] width 22 height 19
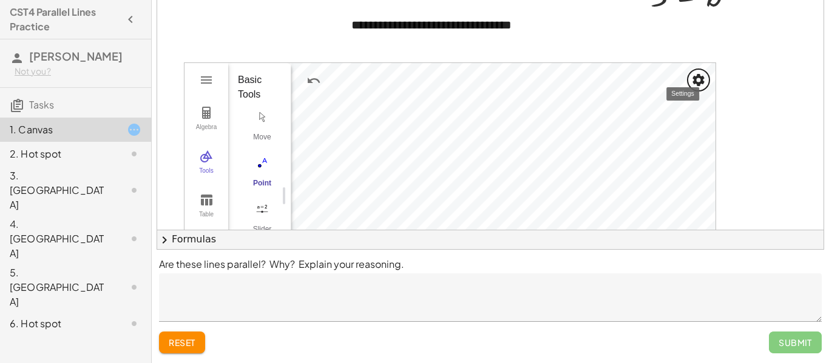
click at [709, 78] on button "Settings" at bounding box center [698, 80] width 22 height 22
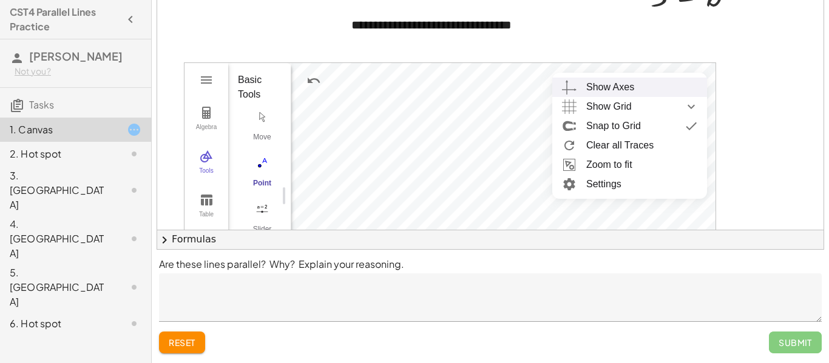
click at [681, 89] on div "Show Axes" at bounding box center [641, 87] width 111 height 19
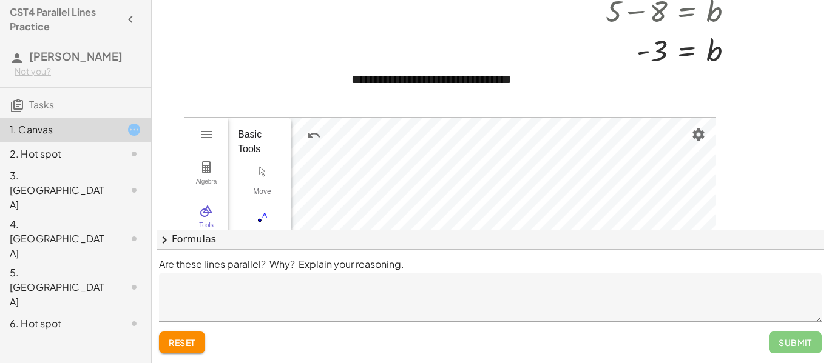
scroll to position [428, 147]
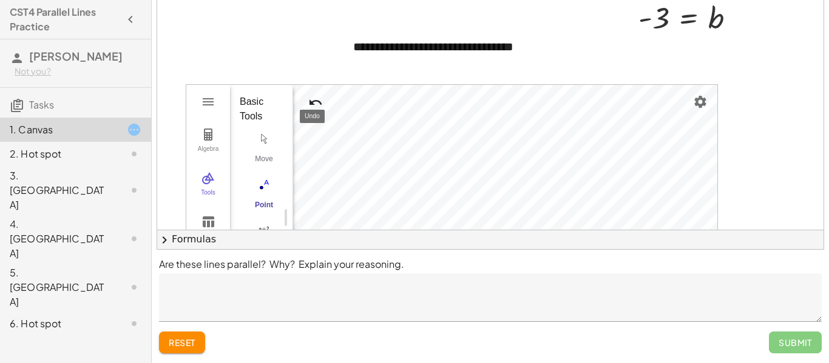
click at [318, 104] on img "Undo" at bounding box center [315, 102] width 15 height 15
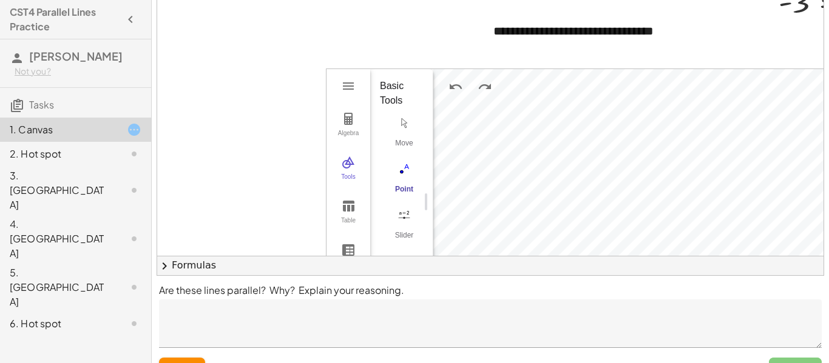
scroll to position [470, 5]
click at [785, 359] on div "Submit" at bounding box center [795, 369] width 53 height 22
click at [203, 271] on button "chevron_right Formulas" at bounding box center [490, 265] width 666 height 19
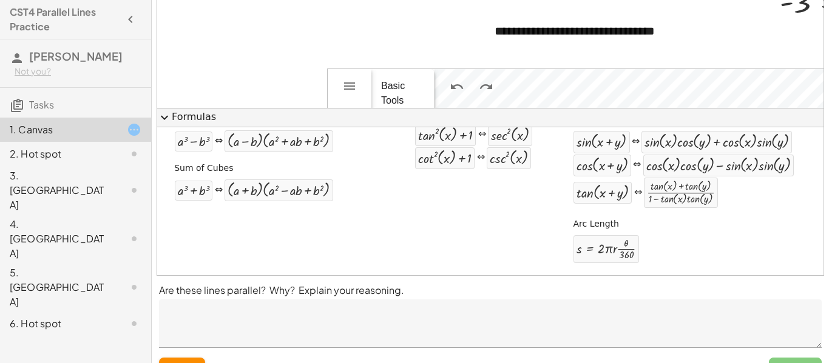
scroll to position [113, 0]
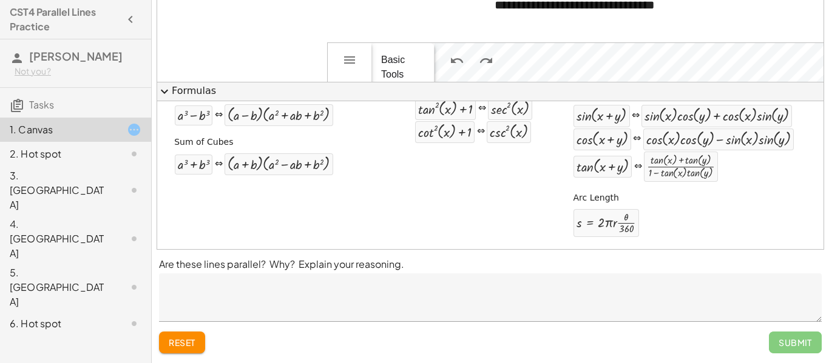
click at [797, 345] on div "Submit" at bounding box center [795, 343] width 53 height 22
click at [795, 345] on div "Submit" at bounding box center [795, 343] width 53 height 22
click at [572, 300] on textarea at bounding box center [490, 298] width 662 height 49
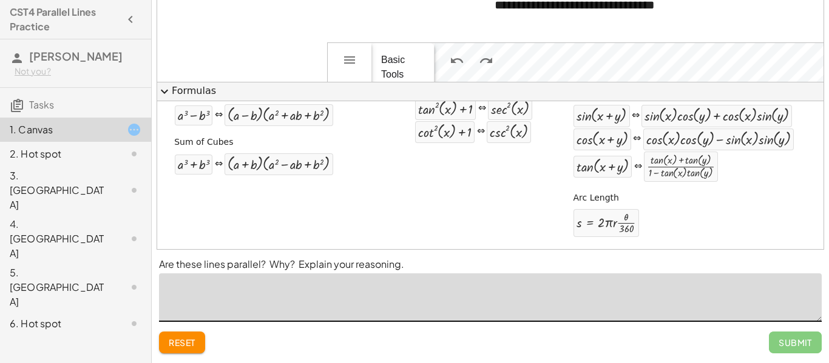
click at [183, 90] on button "expand_more Formulas" at bounding box center [490, 91] width 666 height 19
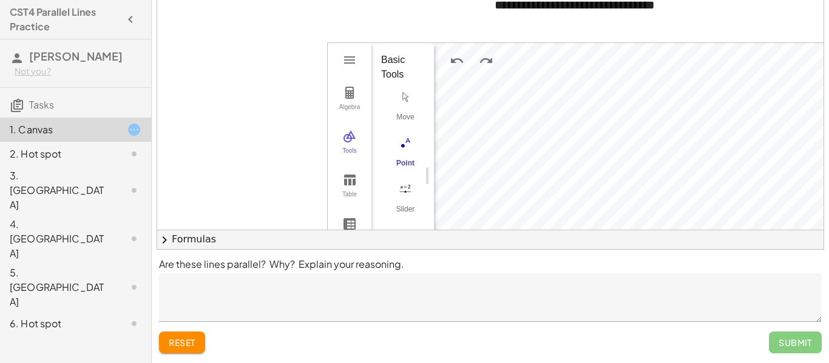
click at [121, 152] on div at bounding box center [124, 154] width 34 height 15
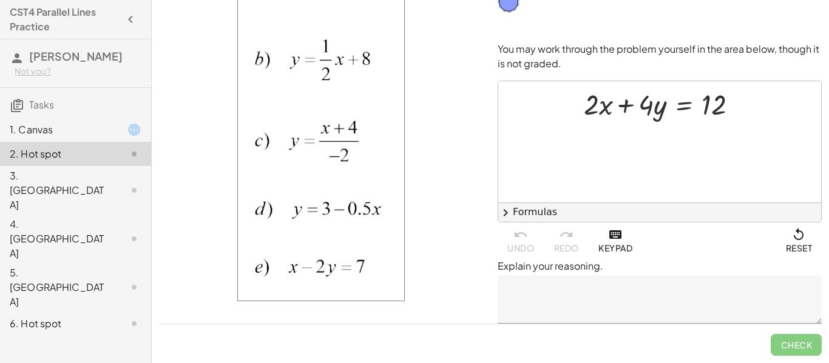
scroll to position [0, 0]
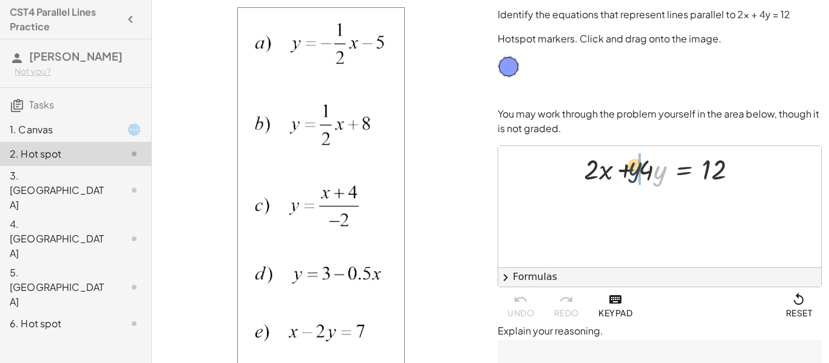
drag, startPoint x: 656, startPoint y: 173, endPoint x: 630, endPoint y: 170, distance: 26.9
click at [630, 170] on div at bounding box center [665, 168] width 175 height 38
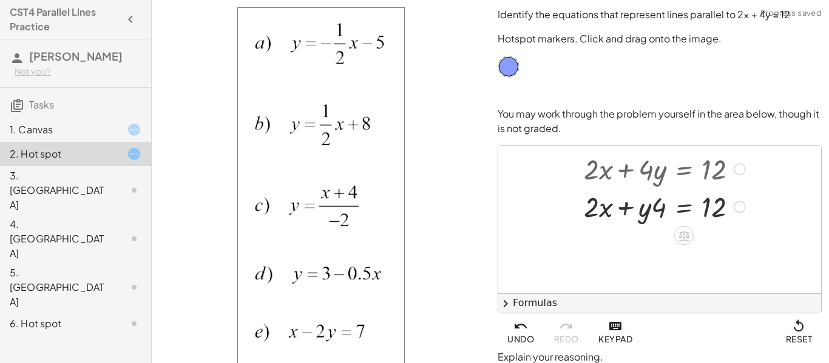
click at [644, 175] on div at bounding box center [665, 168] width 175 height 38
drag, startPoint x: 646, startPoint y: 209, endPoint x: 663, endPoint y: 214, distance: 17.7
click at [663, 214] on div at bounding box center [665, 206] width 175 height 38
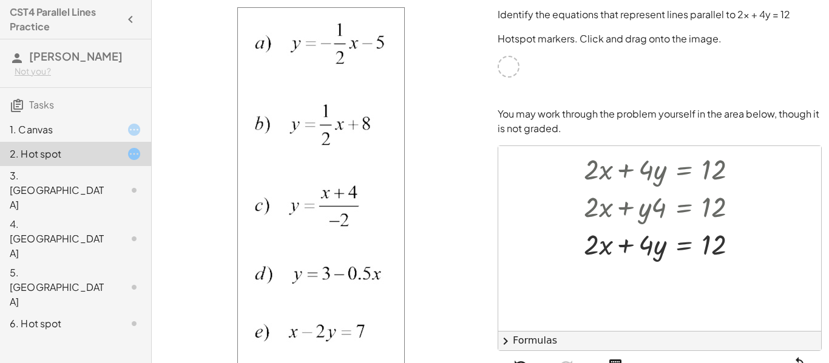
click at [506, 65] on div at bounding box center [508, 67] width 22 height 22
click at [507, 72] on div at bounding box center [508, 67] width 22 height 22
click at [502, 62] on div at bounding box center [508, 67] width 22 height 22
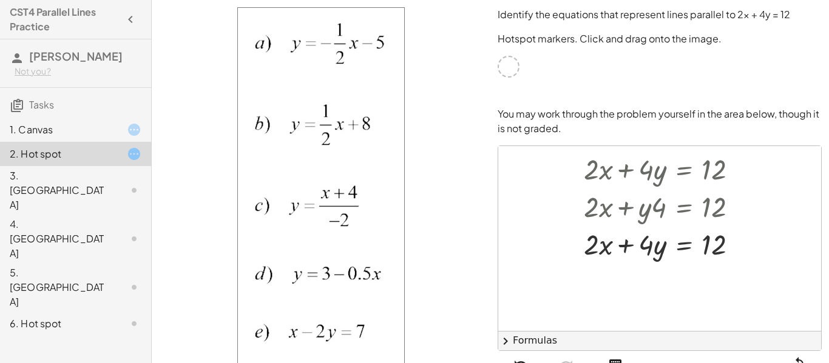
click at [500, 60] on div at bounding box center [508, 67] width 22 height 22
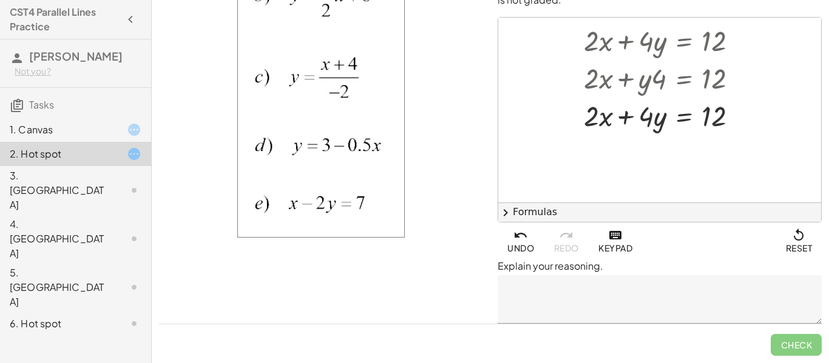
click at [795, 232] on icon "button" at bounding box center [798, 235] width 15 height 15
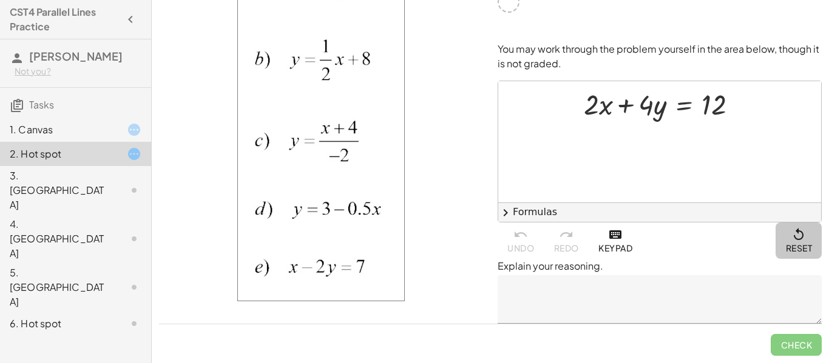
scroll to position [65, 0]
click at [795, 232] on icon "button" at bounding box center [798, 235] width 15 height 15
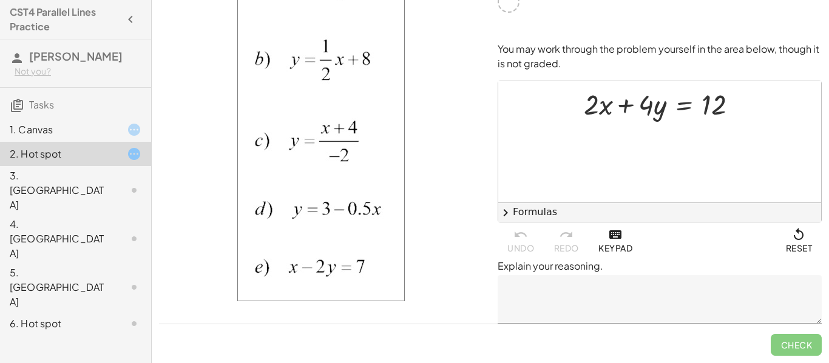
click at [795, 232] on icon "button" at bounding box center [798, 235] width 15 height 15
click at [809, 228] on span "Reset" at bounding box center [798, 240] width 27 height 25
click at [125, 123] on div at bounding box center [124, 130] width 34 height 15
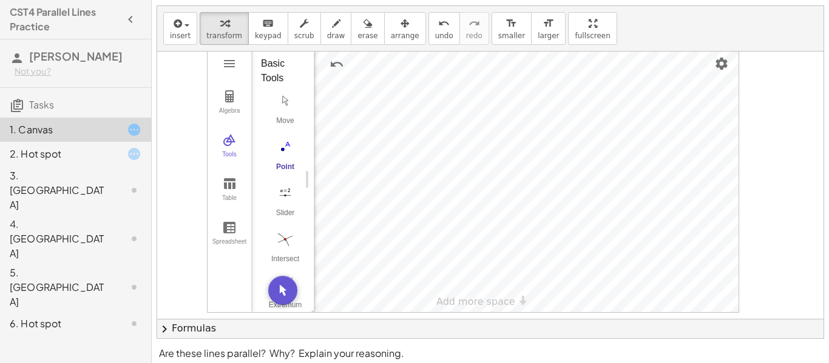
scroll to position [24, 0]
click at [438, 28] on icon "undo" at bounding box center [444, 23] width 12 height 15
click at [466, 36] on span "redo" at bounding box center [474, 35] width 16 height 8
click at [438, 27] on icon "undo" at bounding box center [444, 23] width 12 height 15
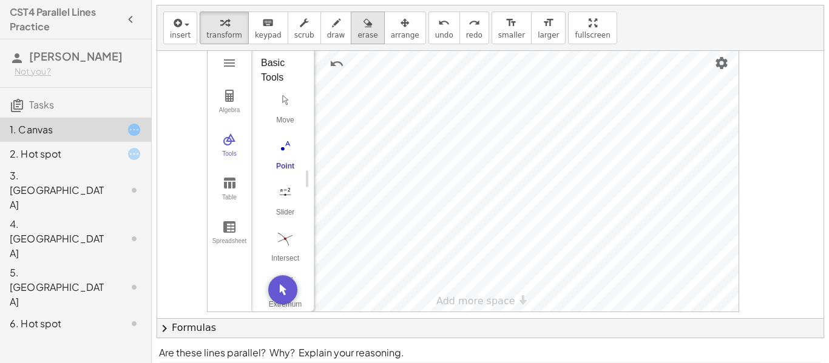
click at [357, 31] on span "erase" at bounding box center [367, 35] width 20 height 8
click at [435, 31] on span "undo" at bounding box center [444, 35] width 18 height 8
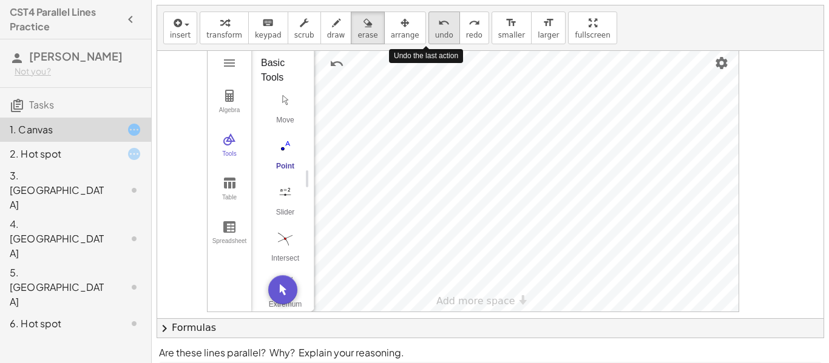
click at [435, 31] on span "undo" at bounding box center [444, 35] width 18 height 8
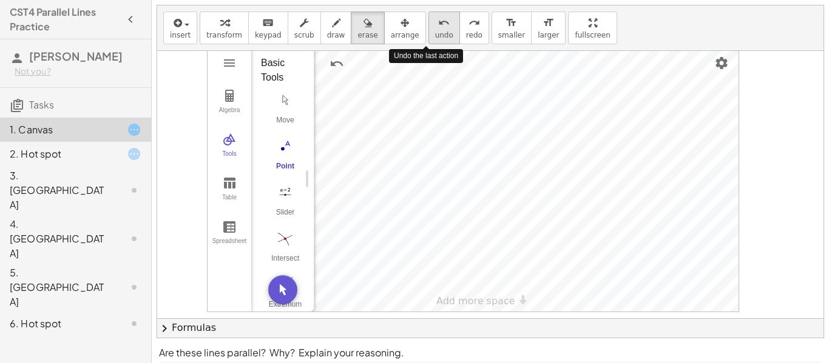
click at [435, 31] on span "undo" at bounding box center [444, 35] width 18 height 8
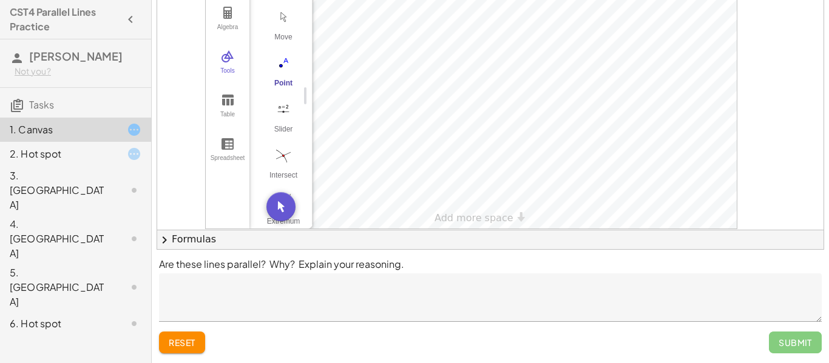
scroll to position [556, 127]
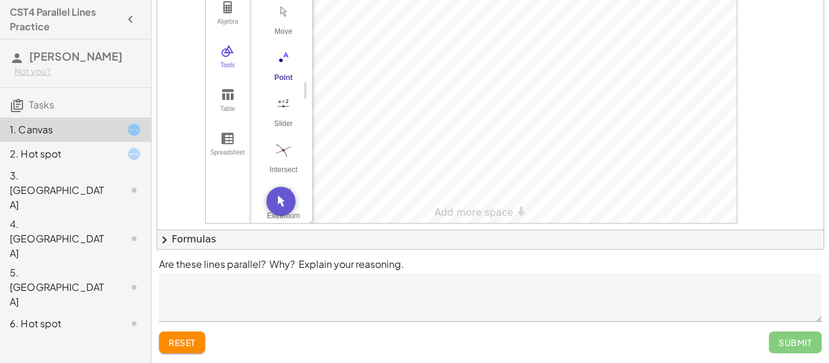
drag, startPoint x: 497, startPoint y: 142, endPoint x: 490, endPoint y: 144, distance: 7.7
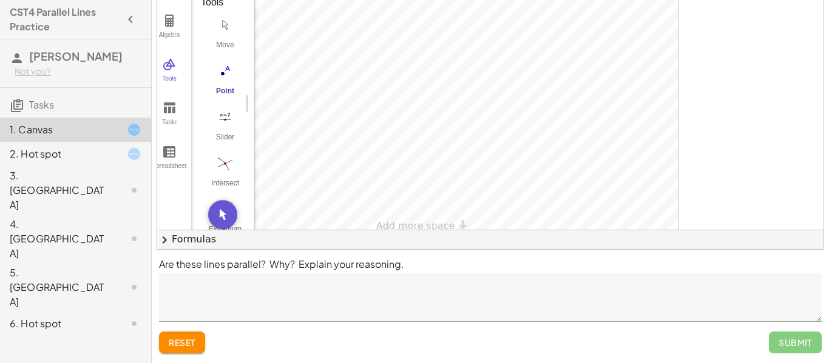
scroll to position [556, 215]
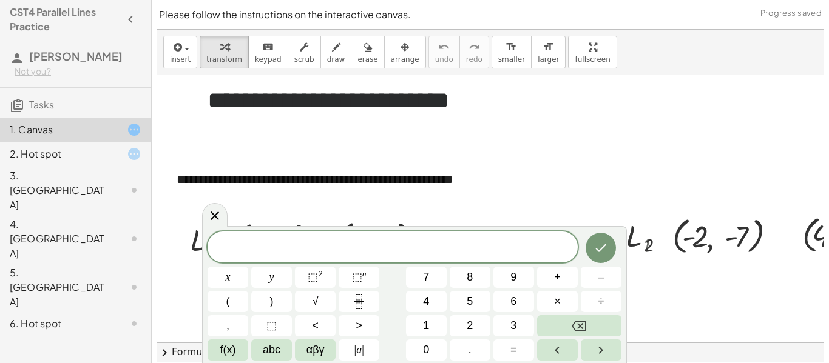
click at [220, 214] on icon at bounding box center [214, 216] width 15 height 15
click at [215, 213] on icon at bounding box center [214, 216] width 15 height 15
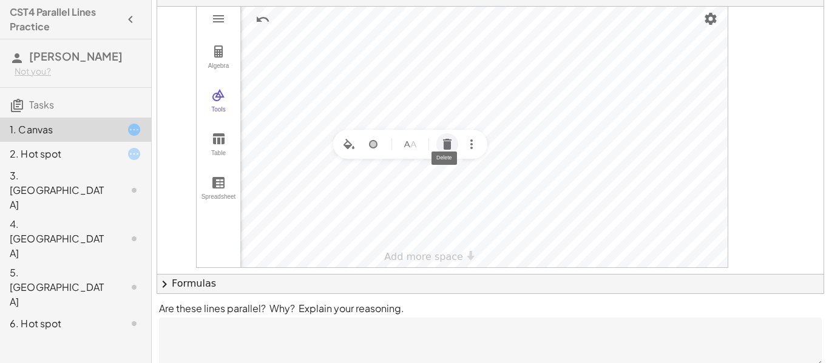
click at [448, 147] on img "Delete" at bounding box center [447, 144] width 15 height 15
click at [109, 149] on div at bounding box center [124, 154] width 34 height 15
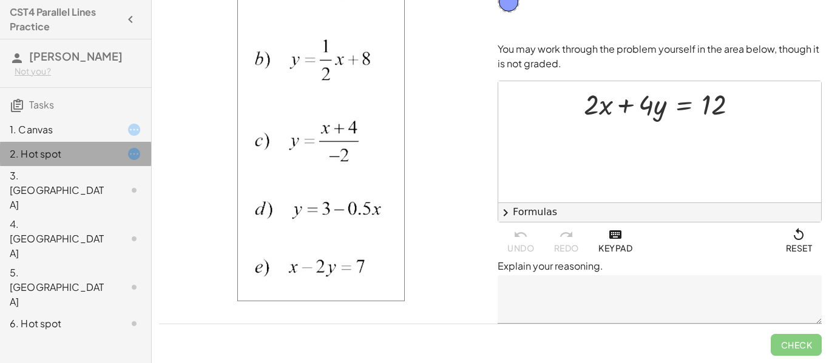
scroll to position [65, 0]
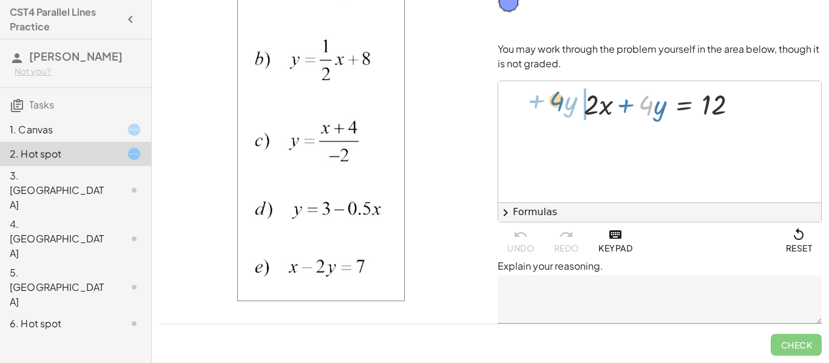
drag, startPoint x: 649, startPoint y: 112, endPoint x: 560, endPoint y: 108, distance: 89.3
click at [560, 108] on div "· 4 + · y + · 2 · x + · 4 · y = 12" at bounding box center [659, 141] width 323 height 121
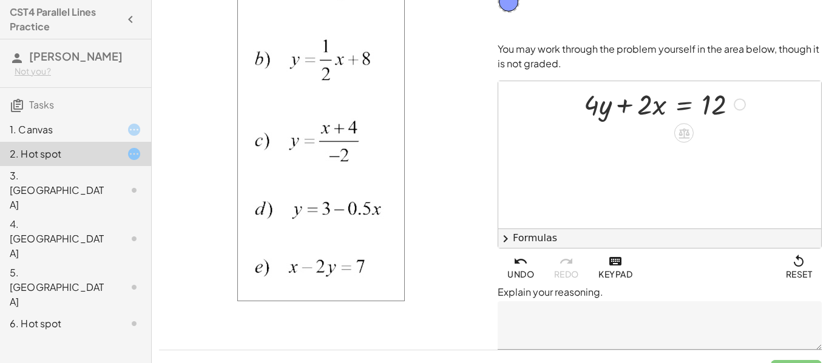
scroll to position [69, 0]
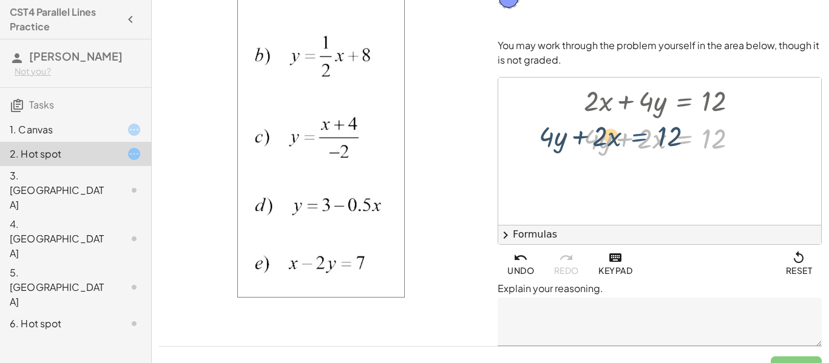
drag, startPoint x: 679, startPoint y: 143, endPoint x: 630, endPoint y: 140, distance: 49.2
click at [630, 140] on div at bounding box center [665, 137] width 175 height 38
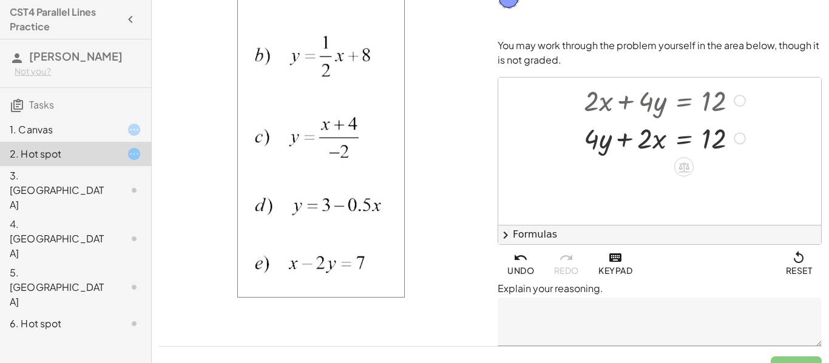
click at [622, 140] on div at bounding box center [665, 137] width 175 height 38
click at [696, 169] on div at bounding box center [659, 151] width 323 height 147
click at [682, 163] on icon at bounding box center [683, 168] width 11 height 10
click at [727, 169] on icon at bounding box center [732, 166] width 11 height 11
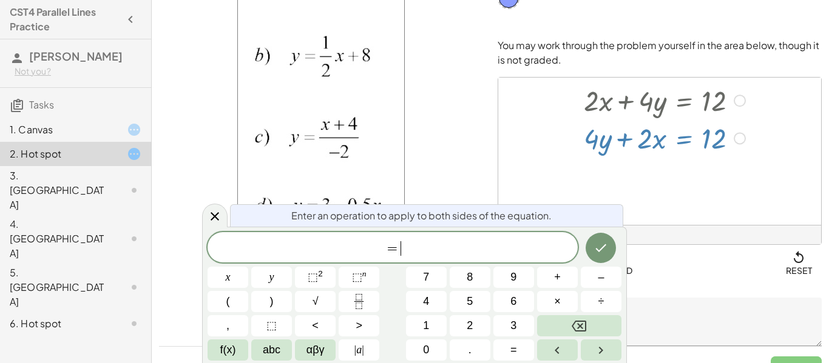
scroll to position [2, 0]
click at [598, 242] on icon "Done" at bounding box center [600, 248] width 15 height 15
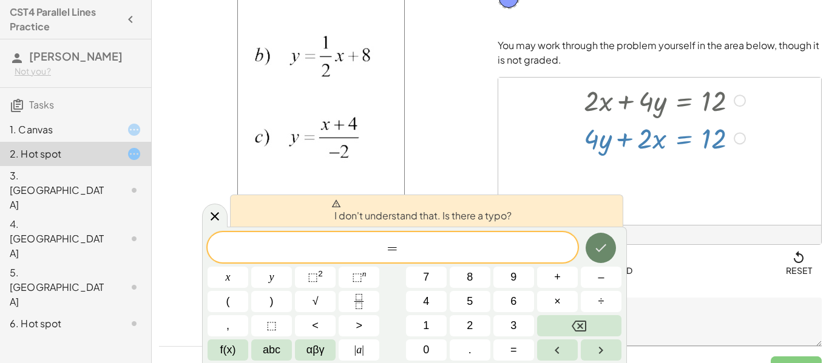
click at [598, 242] on icon "Done" at bounding box center [600, 248] width 15 height 15
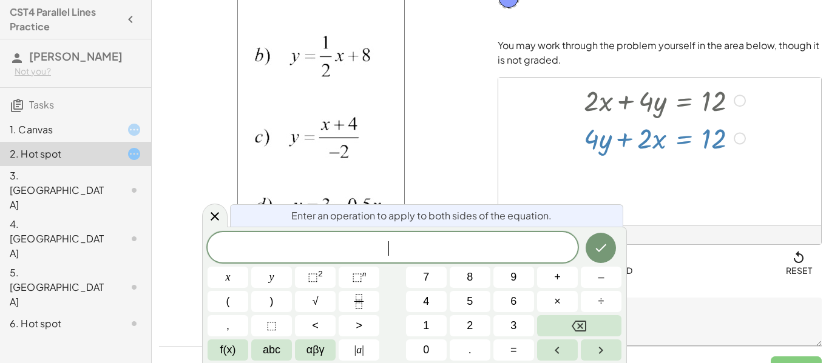
click at [480, 162] on div at bounding box center [321, 142] width 339 height 422
click at [598, 153] on div at bounding box center [665, 137] width 175 height 38
click at [214, 222] on icon at bounding box center [214, 216] width 15 height 15
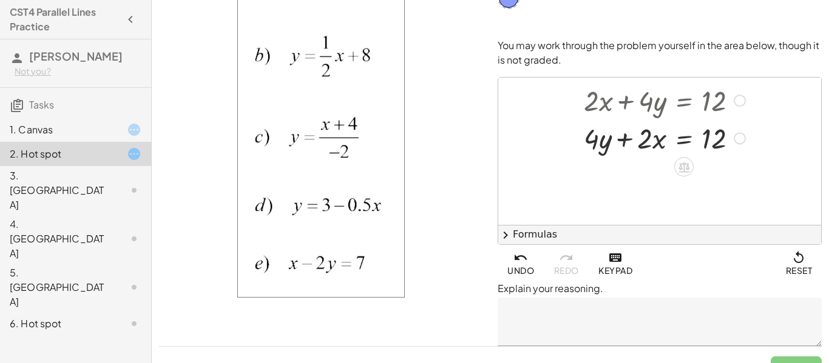
click at [625, 141] on div at bounding box center [665, 137] width 175 height 38
drag, startPoint x: 645, startPoint y: 140, endPoint x: 746, endPoint y: 133, distance: 100.3
click at [746, 133] on div at bounding box center [665, 137] width 175 height 38
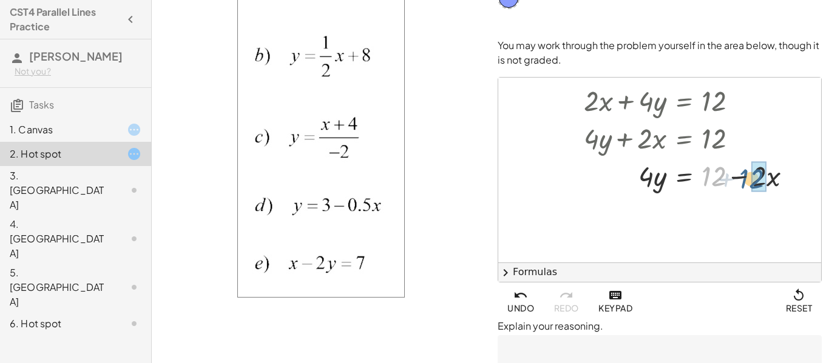
drag, startPoint x: 714, startPoint y: 177, endPoint x: 764, endPoint y: 178, distance: 49.8
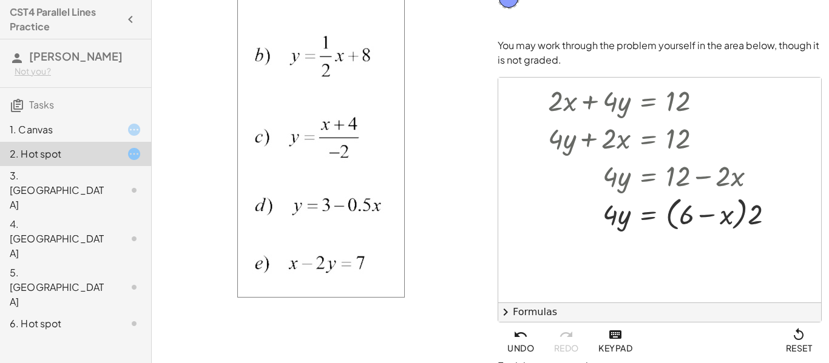
click at [520, 337] on icon "button" at bounding box center [520, 335] width 15 height 15
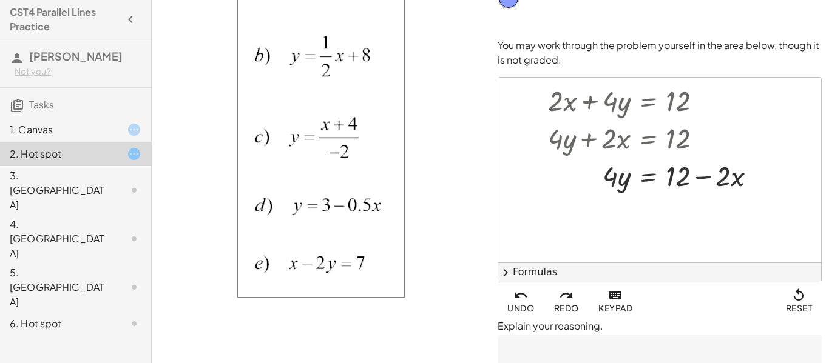
click at [520, 337] on textarea at bounding box center [659, 359] width 324 height 49
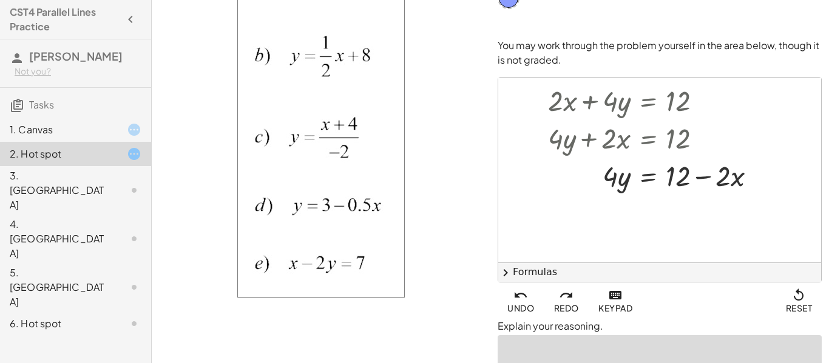
click at [524, 296] on icon "button" at bounding box center [520, 295] width 15 height 15
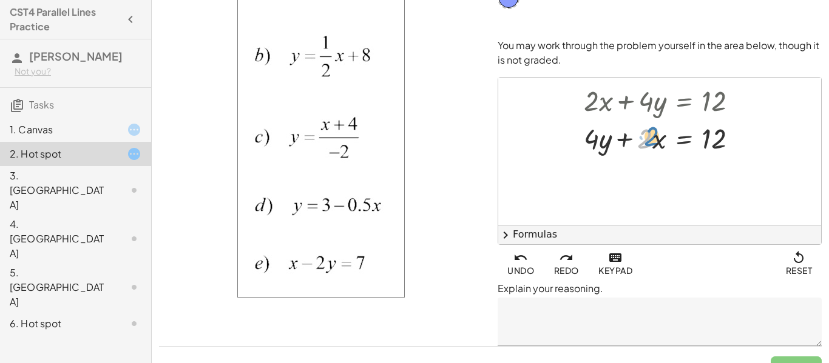
drag, startPoint x: 644, startPoint y: 140, endPoint x: 635, endPoint y: 138, distance: 8.6
click at [635, 138] on div at bounding box center [665, 137] width 175 height 38
drag, startPoint x: 659, startPoint y: 142, endPoint x: 656, endPoint y: 124, distance: 17.9
click at [656, 124] on div at bounding box center [665, 137] width 175 height 38
drag, startPoint x: 631, startPoint y: 136, endPoint x: 679, endPoint y: 137, distance: 47.9
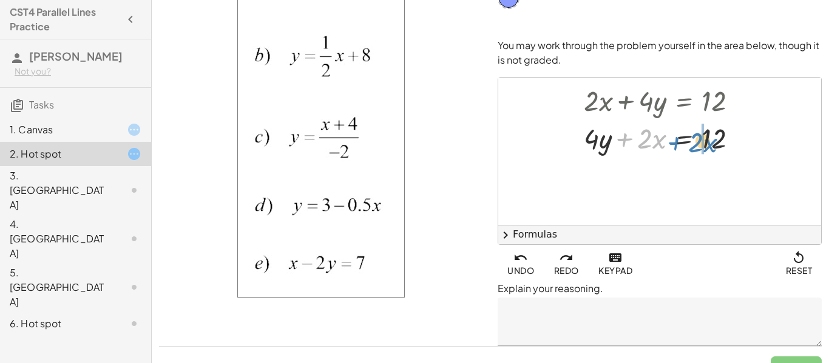
click at [679, 137] on div at bounding box center [665, 137] width 175 height 38
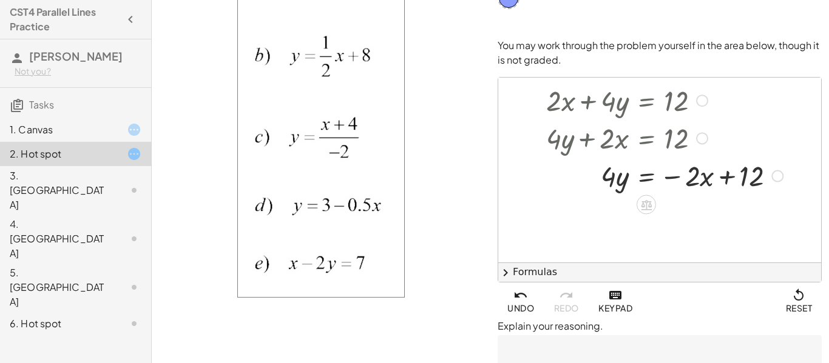
click at [613, 179] on div at bounding box center [665, 175] width 251 height 38
click at [627, 189] on div at bounding box center [665, 175] width 251 height 38
click at [648, 204] on icon at bounding box center [646, 205] width 11 height 10
click at [627, 204] on div "−" at bounding box center [621, 204] width 19 height 19
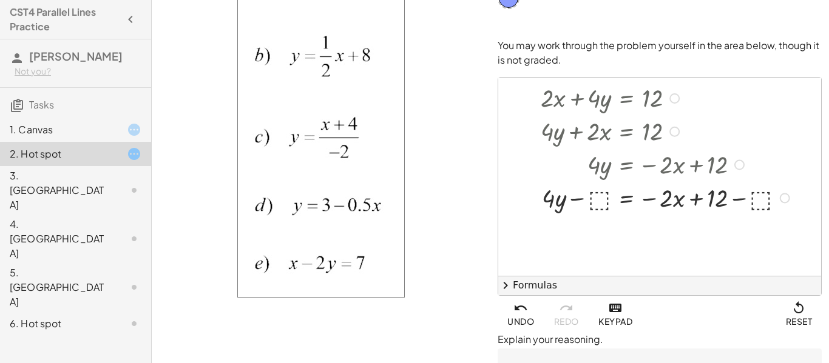
click at [604, 194] on div at bounding box center [667, 197] width 266 height 33
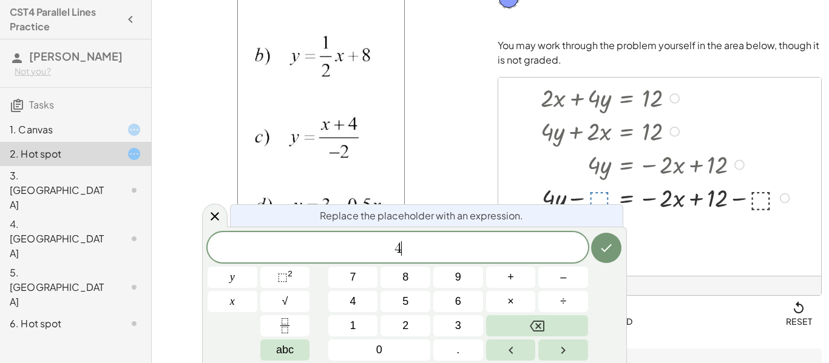
scroll to position [3, 0]
click at [608, 241] on icon "Done" at bounding box center [606, 248] width 15 height 15
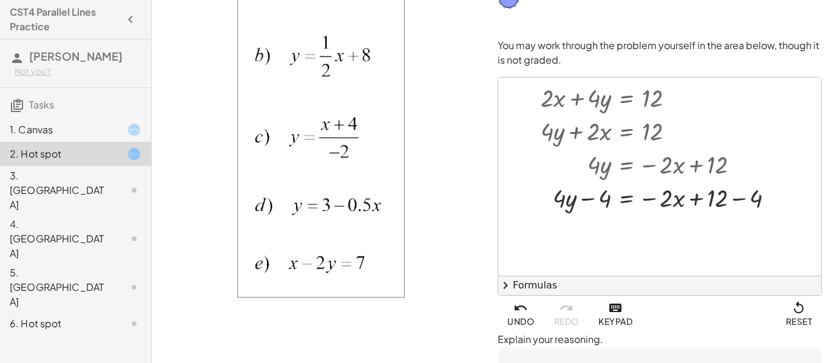
click at [701, 218] on div at bounding box center [659, 177] width 323 height 198
click at [737, 197] on div at bounding box center [661, 197] width 255 height 33
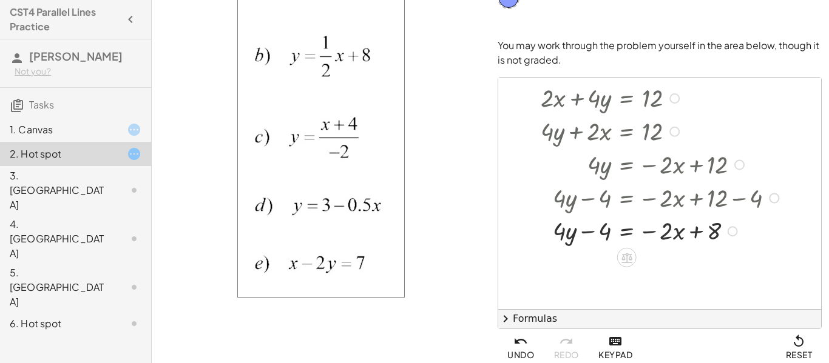
click at [585, 231] on div at bounding box center [661, 230] width 255 height 33
click at [602, 234] on div at bounding box center [661, 230] width 255 height 33
click at [607, 234] on div at bounding box center [661, 230] width 255 height 33
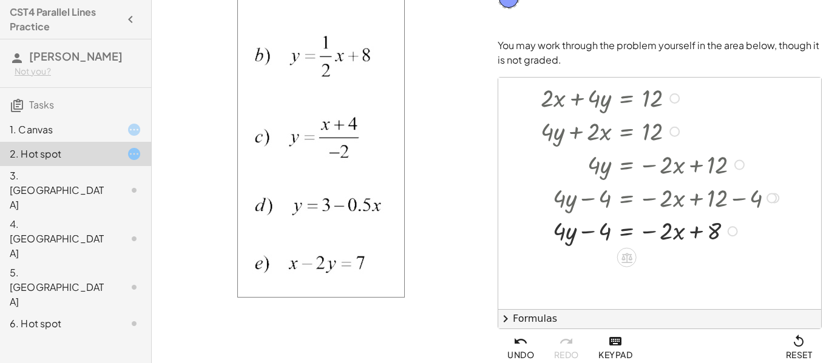
click at [607, 234] on div at bounding box center [661, 230] width 255 height 33
drag, startPoint x: 575, startPoint y: 233, endPoint x: 608, endPoint y: 238, distance: 33.1
click at [608, 238] on div at bounding box center [661, 230] width 255 height 33
drag, startPoint x: 571, startPoint y: 238, endPoint x: 616, endPoint y: 238, distance: 45.5
click at [616, 238] on div at bounding box center [661, 230] width 255 height 33
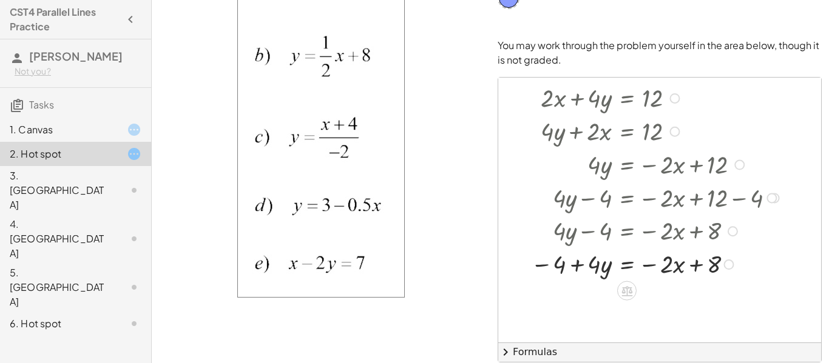
scroll to position [209, 0]
